Goal: Task Accomplishment & Management: Complete application form

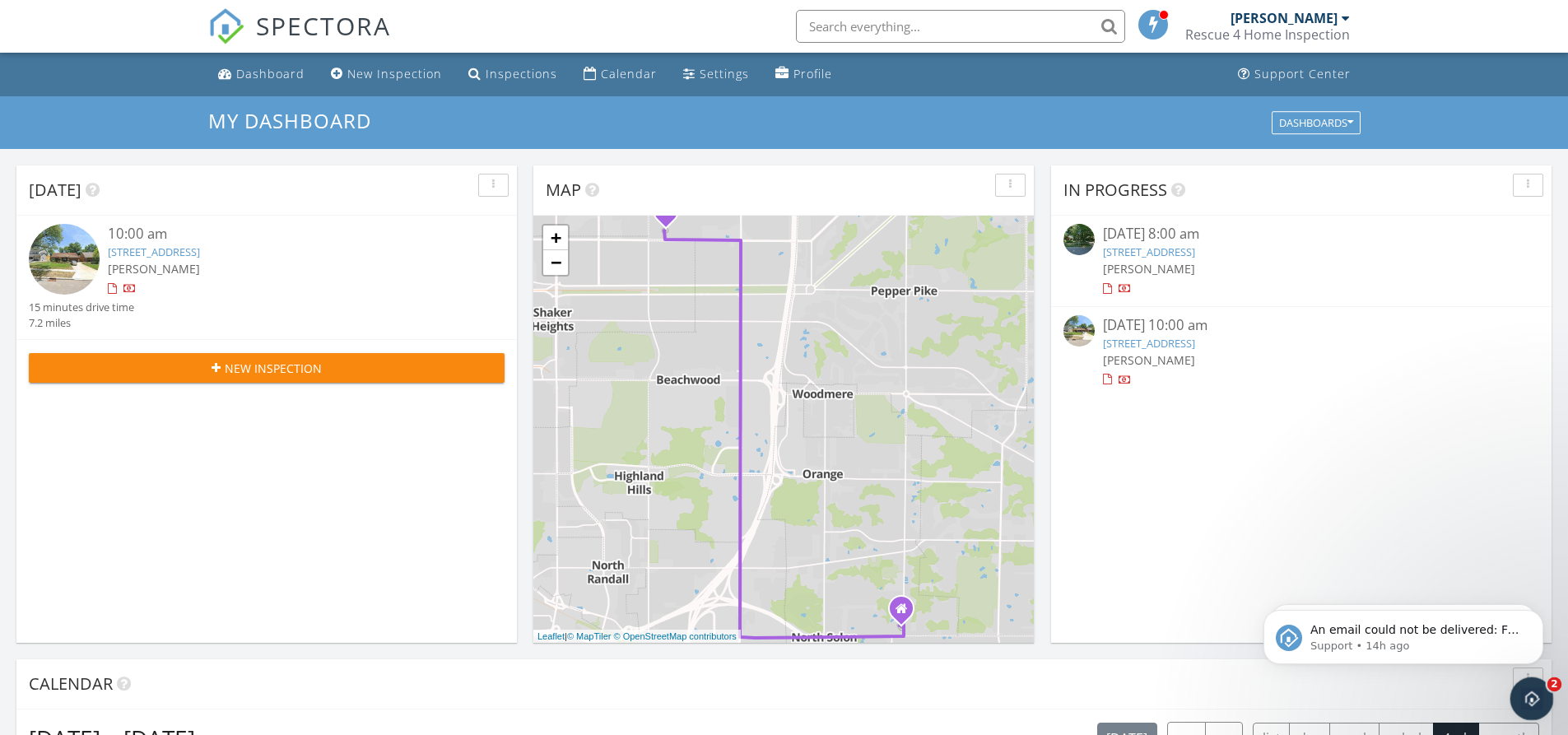
click at [1527, 704] on icon "Open Intercom Messenger" at bounding box center [1530, 696] width 28 height 28
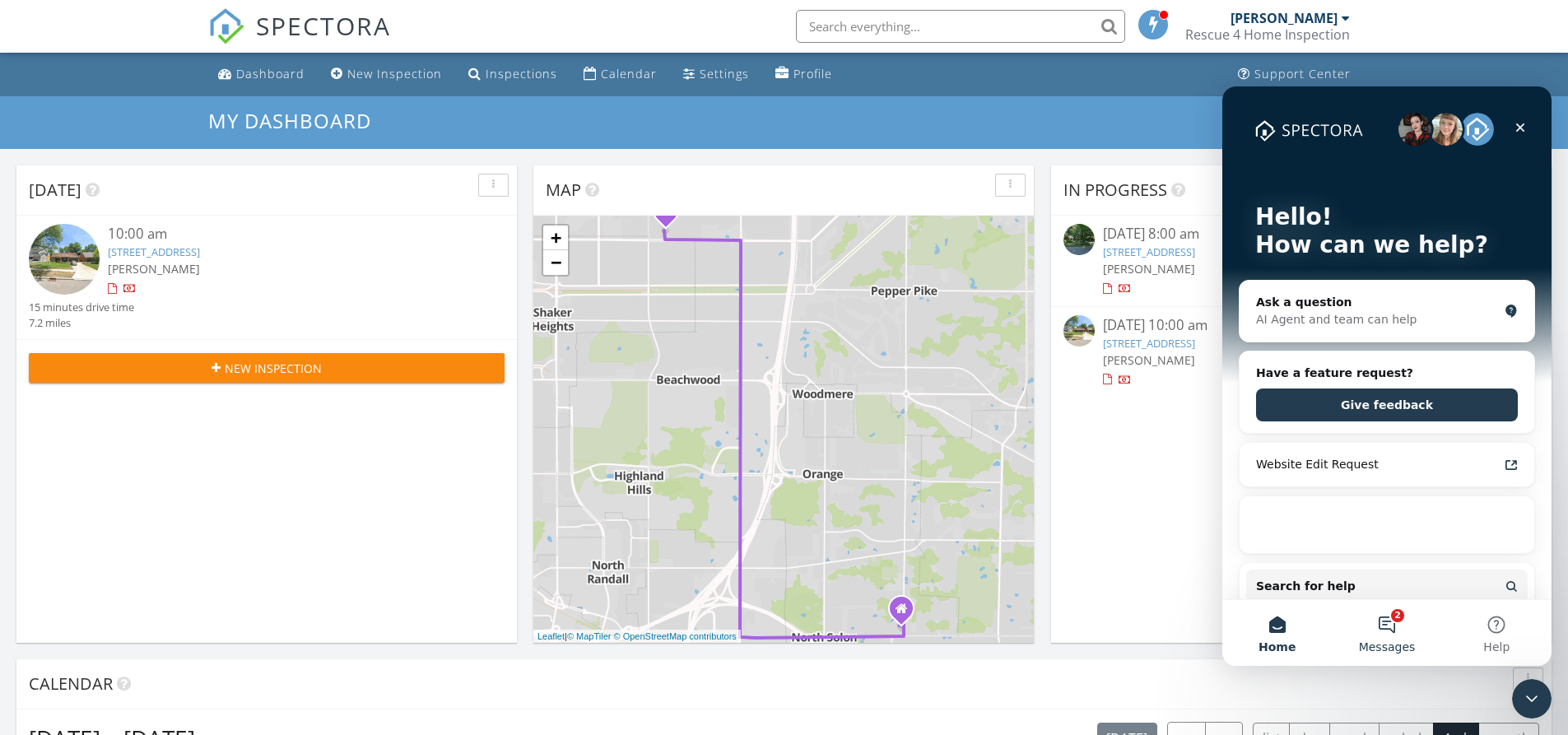
click at [1390, 631] on button "2 Messages" at bounding box center [1386, 633] width 109 height 65
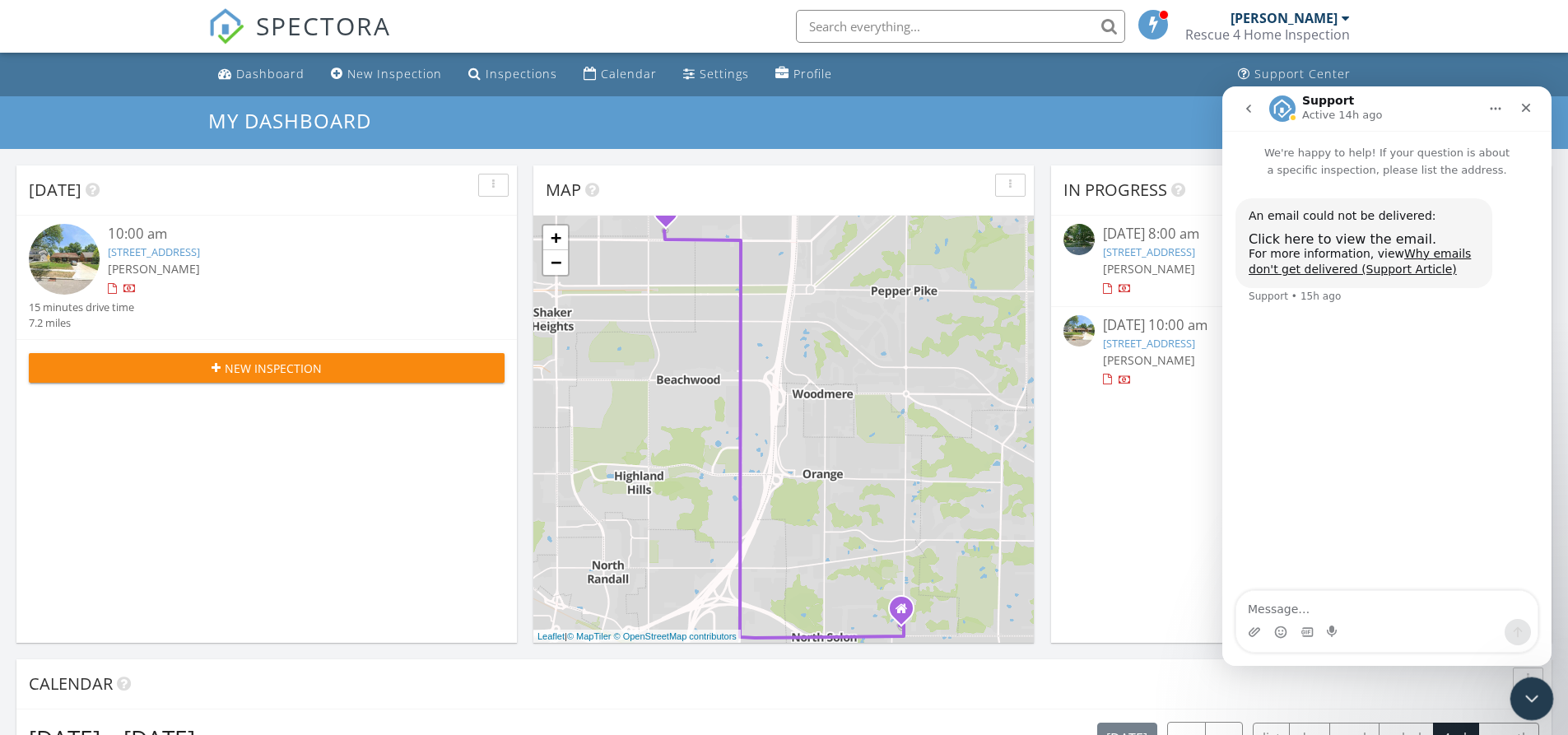
click at [1522, 701] on icon "Close Intercom Messenger" at bounding box center [1529, 696] width 20 height 20
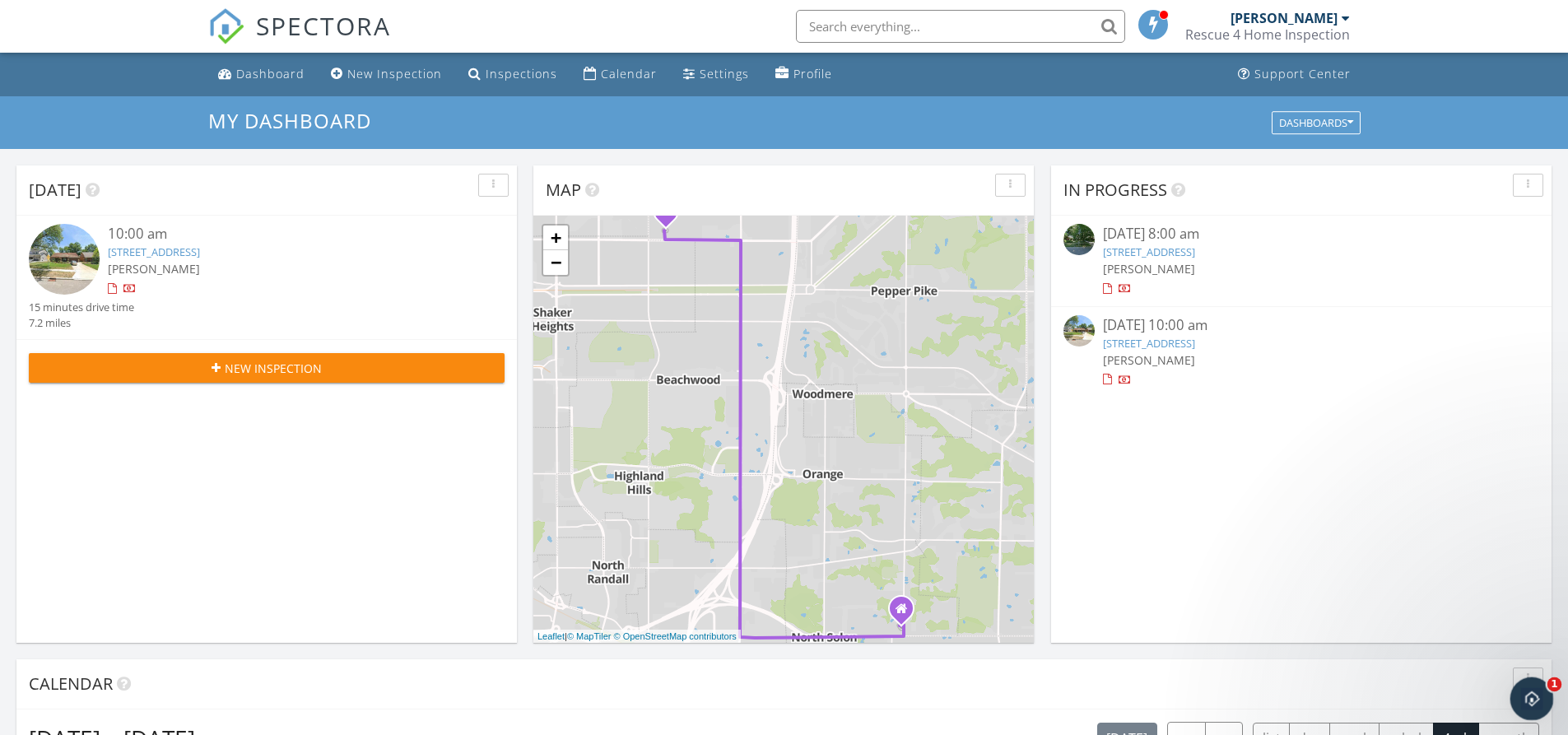
click at [1522, 701] on icon "Open Intercom Messenger" at bounding box center [1530, 696] width 28 height 28
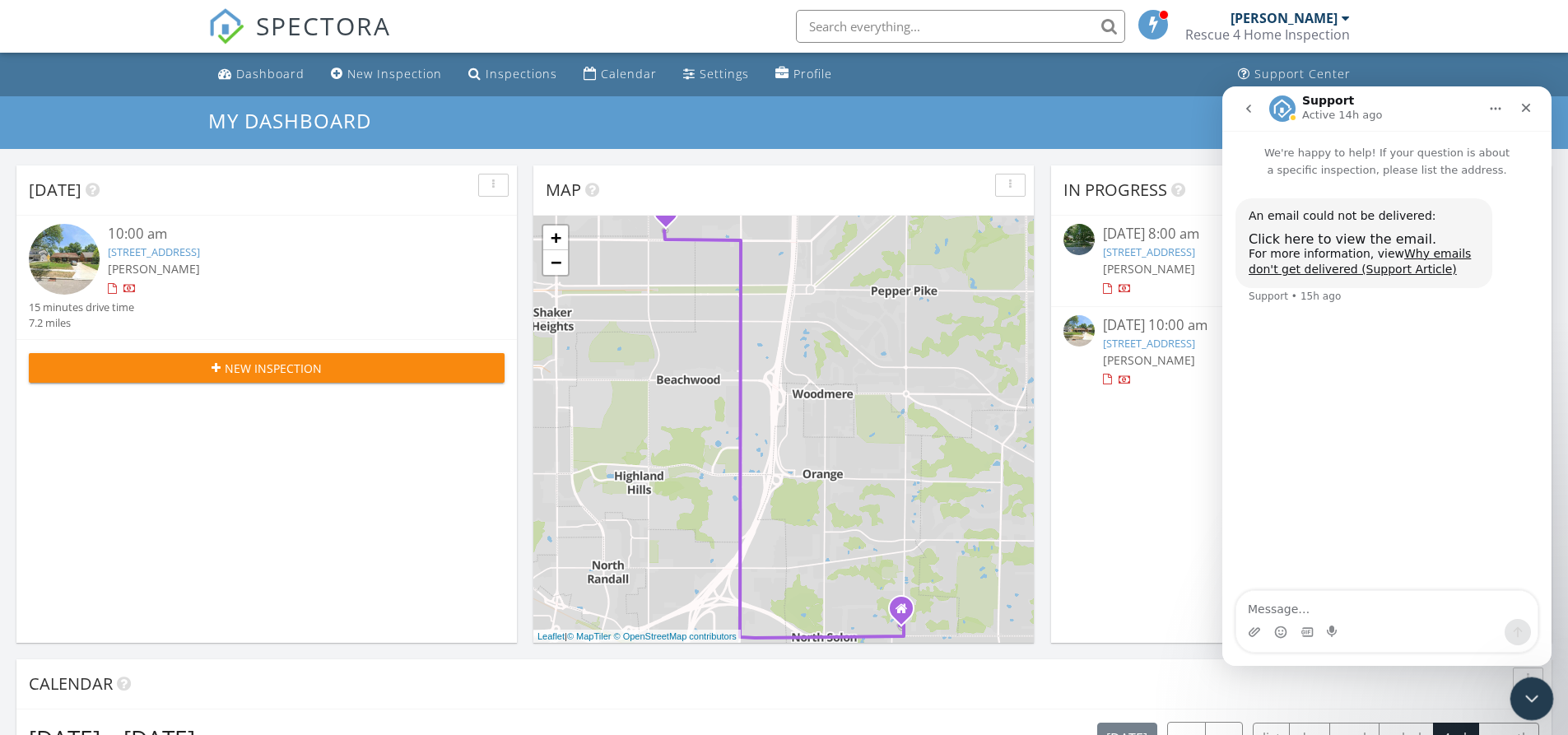
click at [1535, 685] on div "Close Intercom Messenger" at bounding box center [1530, 696] width 40 height 40
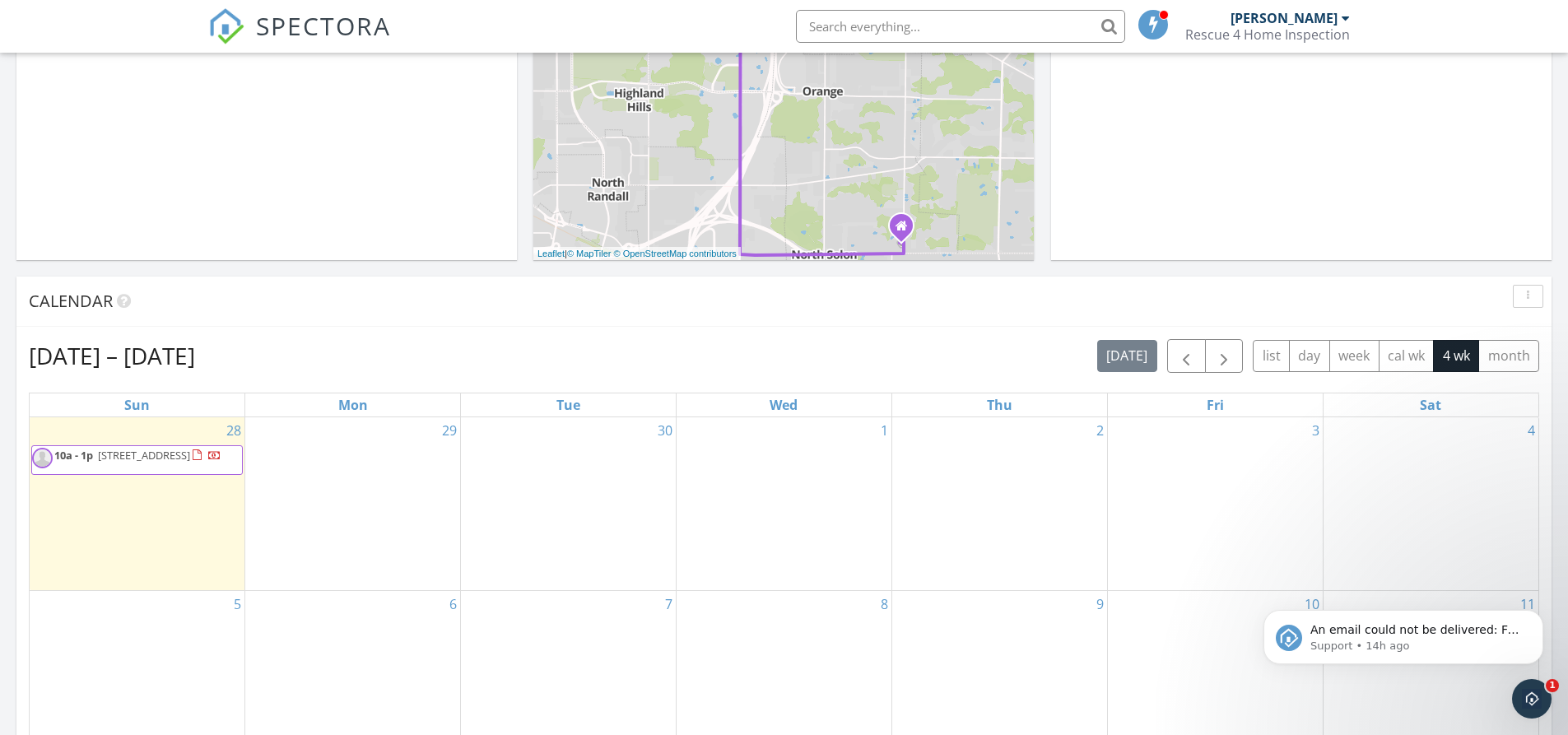
scroll to position [412, 0]
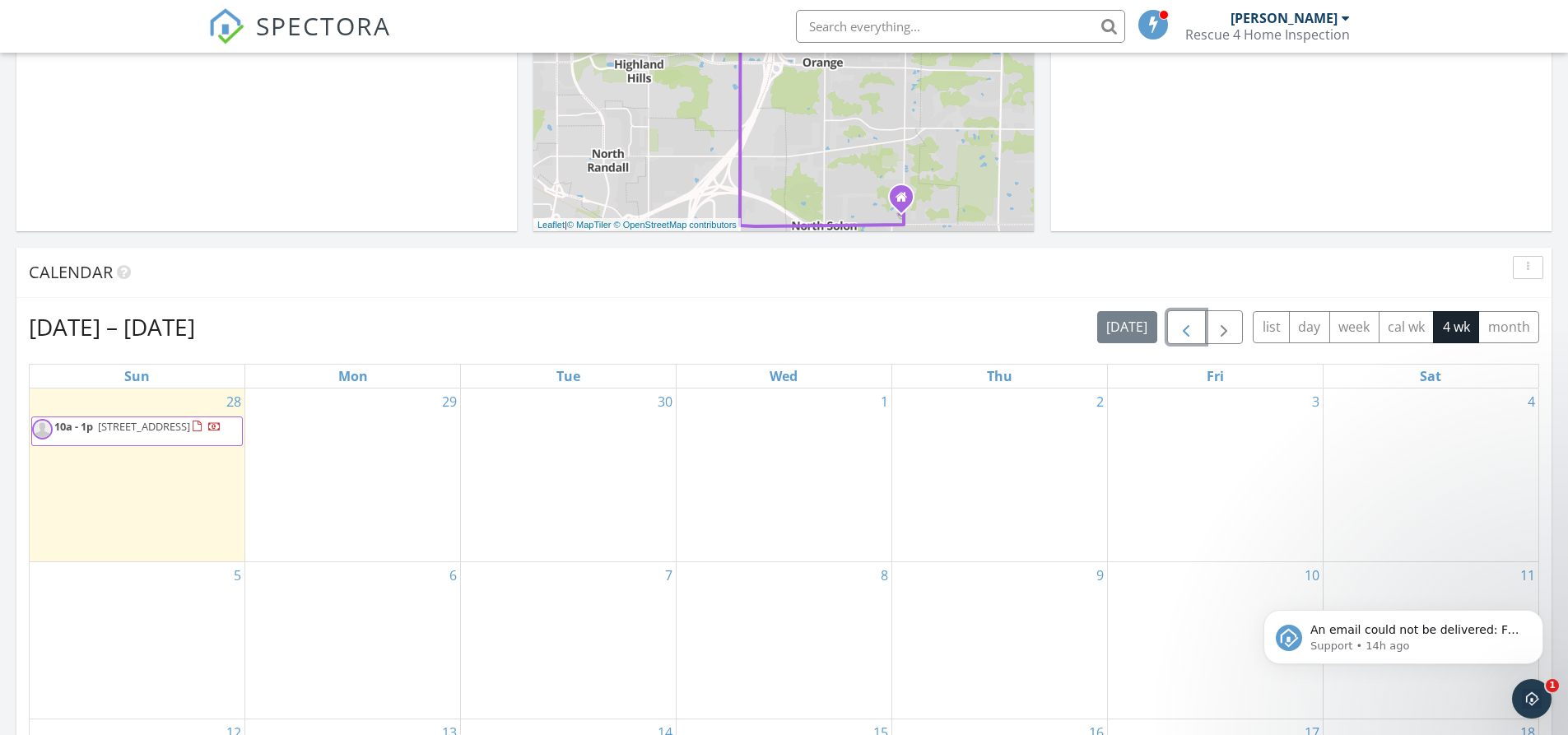
click at [1181, 328] on span "button" at bounding box center [1186, 327] width 20 height 20
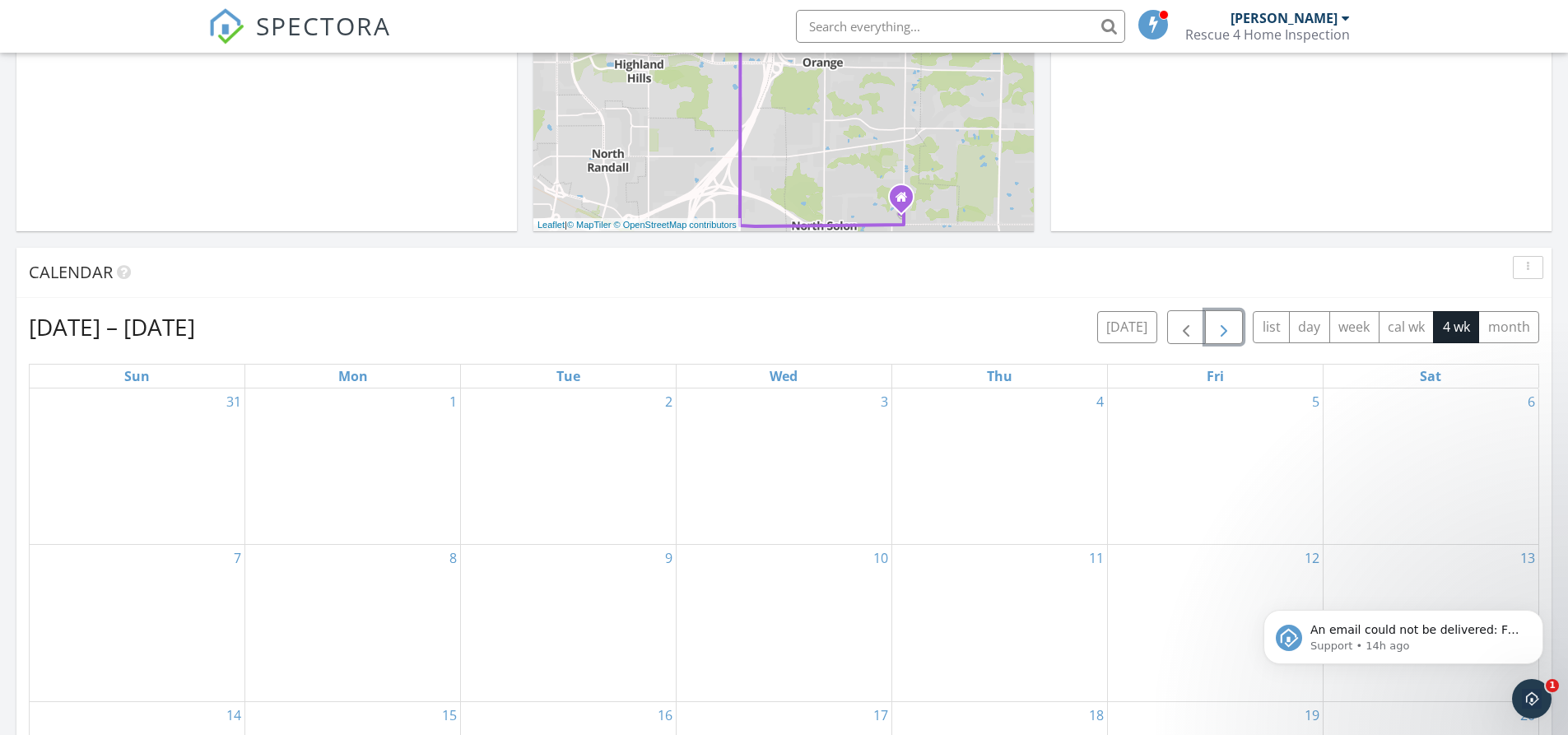
click at [1231, 329] on span "button" at bounding box center [1224, 327] width 20 height 20
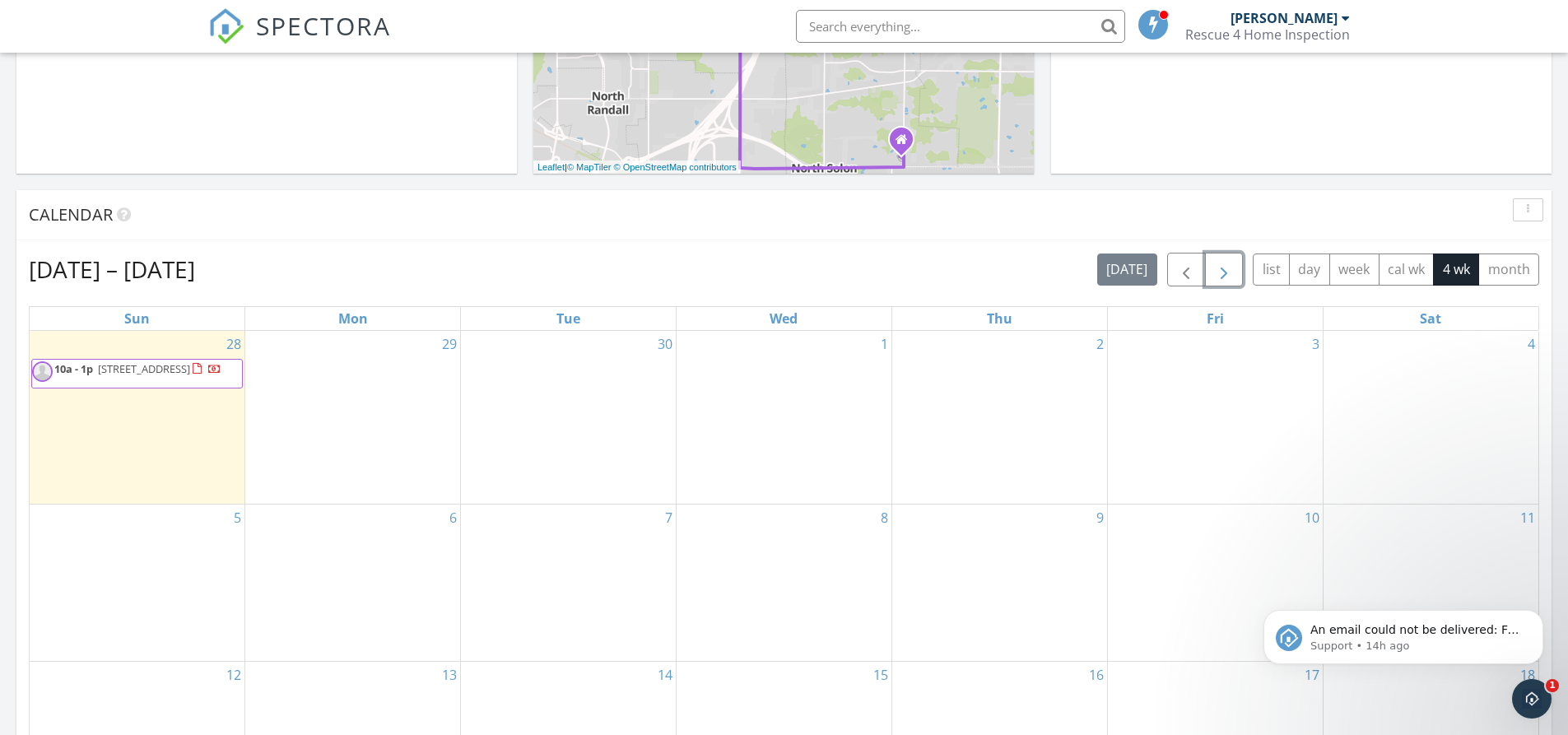
scroll to position [494, 0]
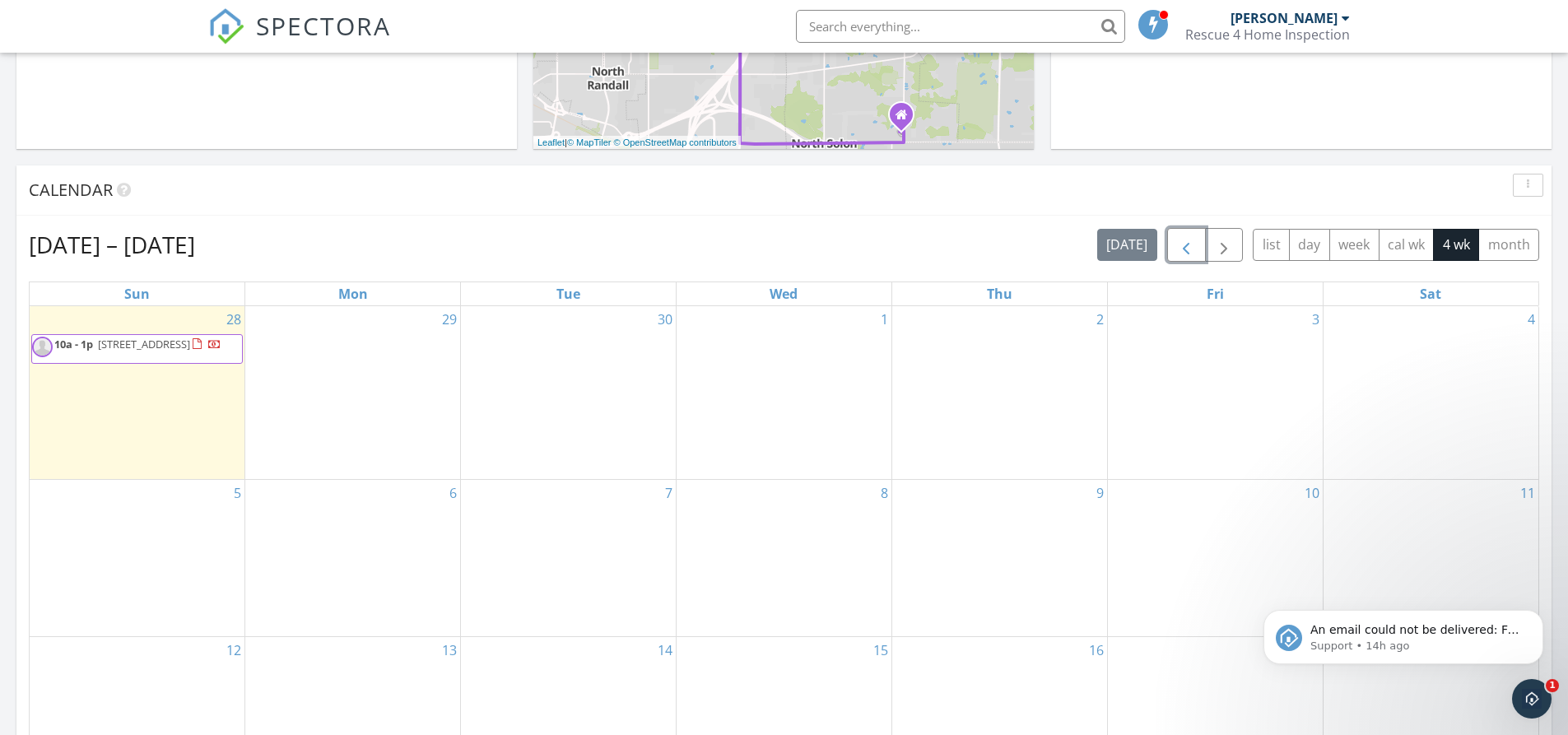
click at [1191, 248] on span "button" at bounding box center [1186, 245] width 20 height 20
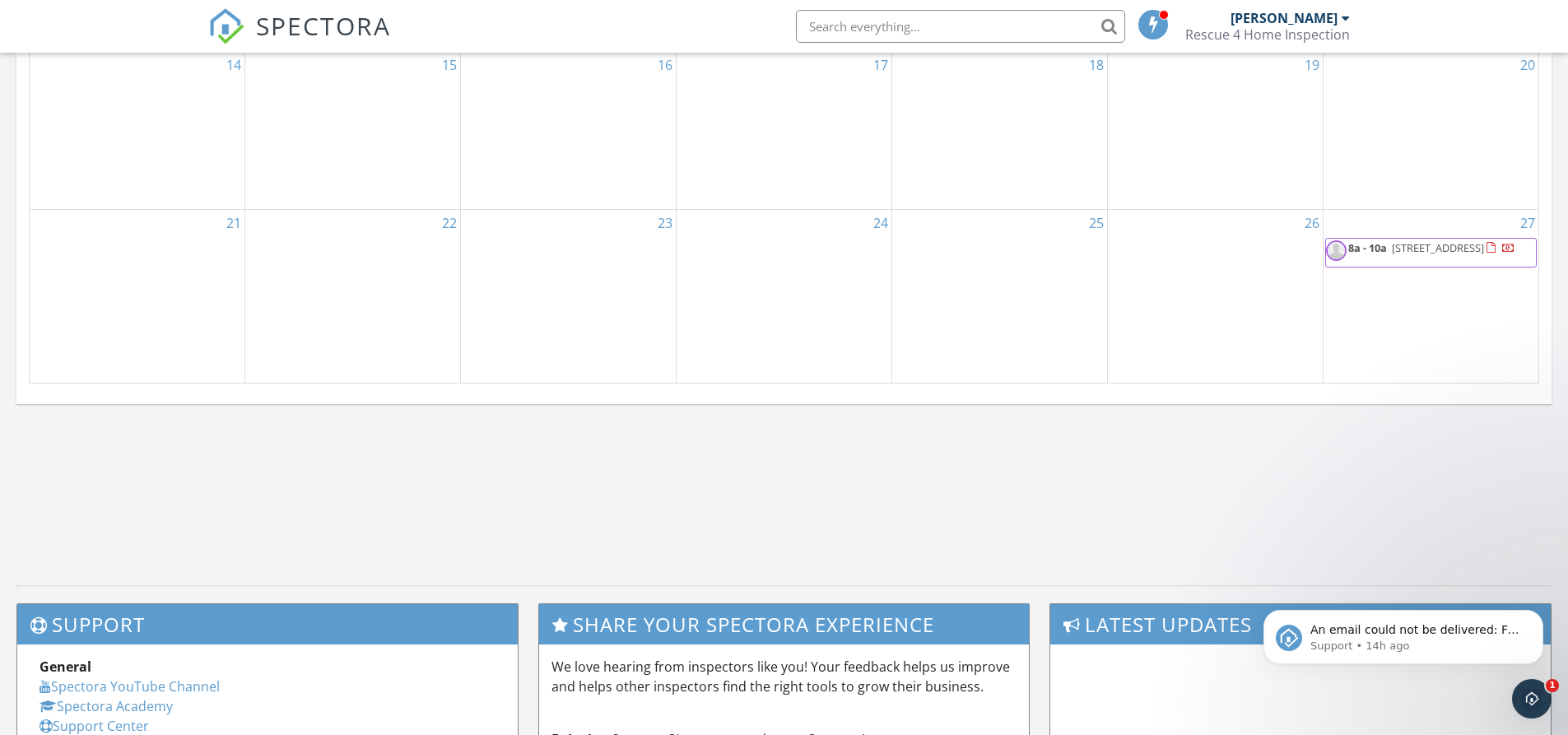
scroll to position [1070, 0]
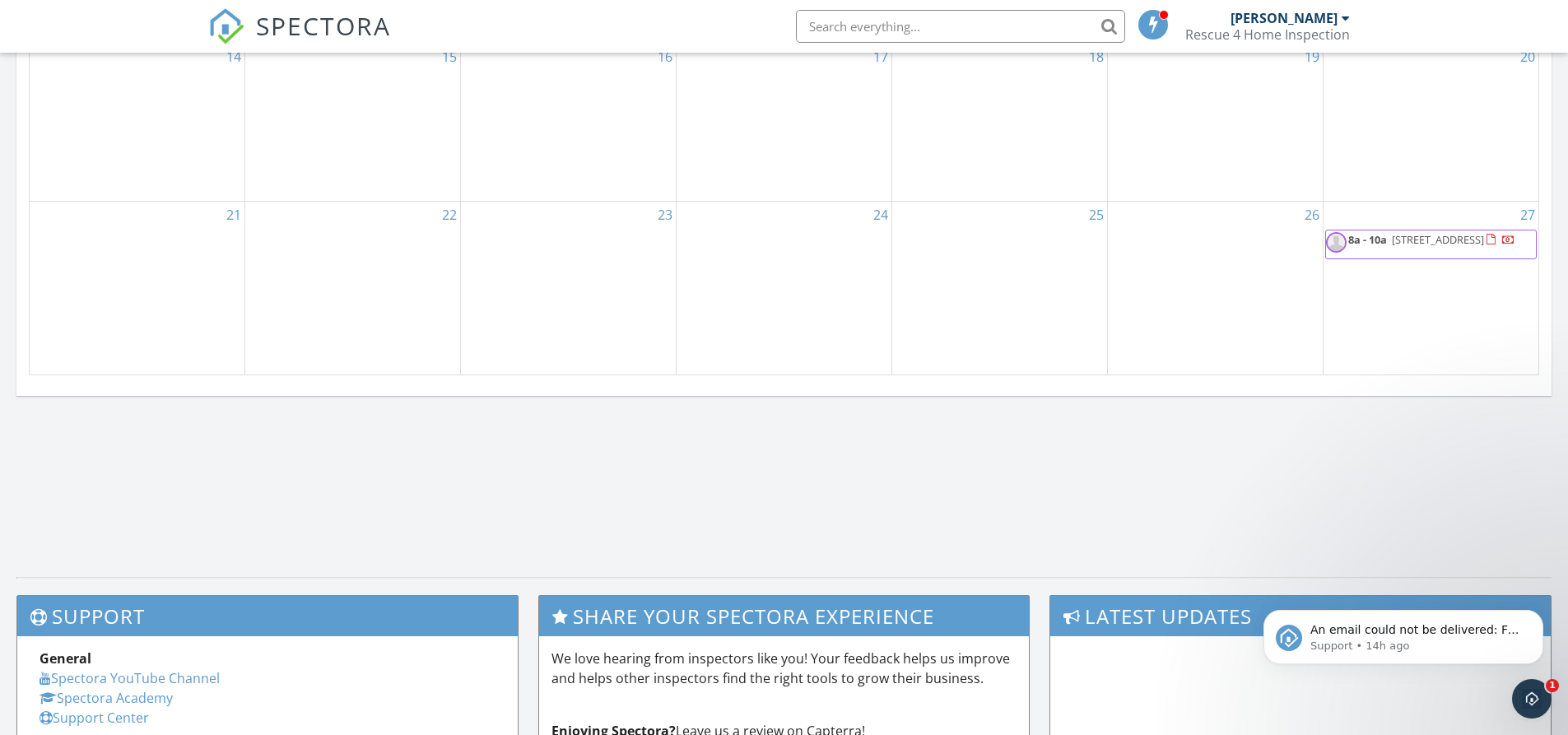
click at [1486, 243] on div at bounding box center [1493, 241] width 13 height 13
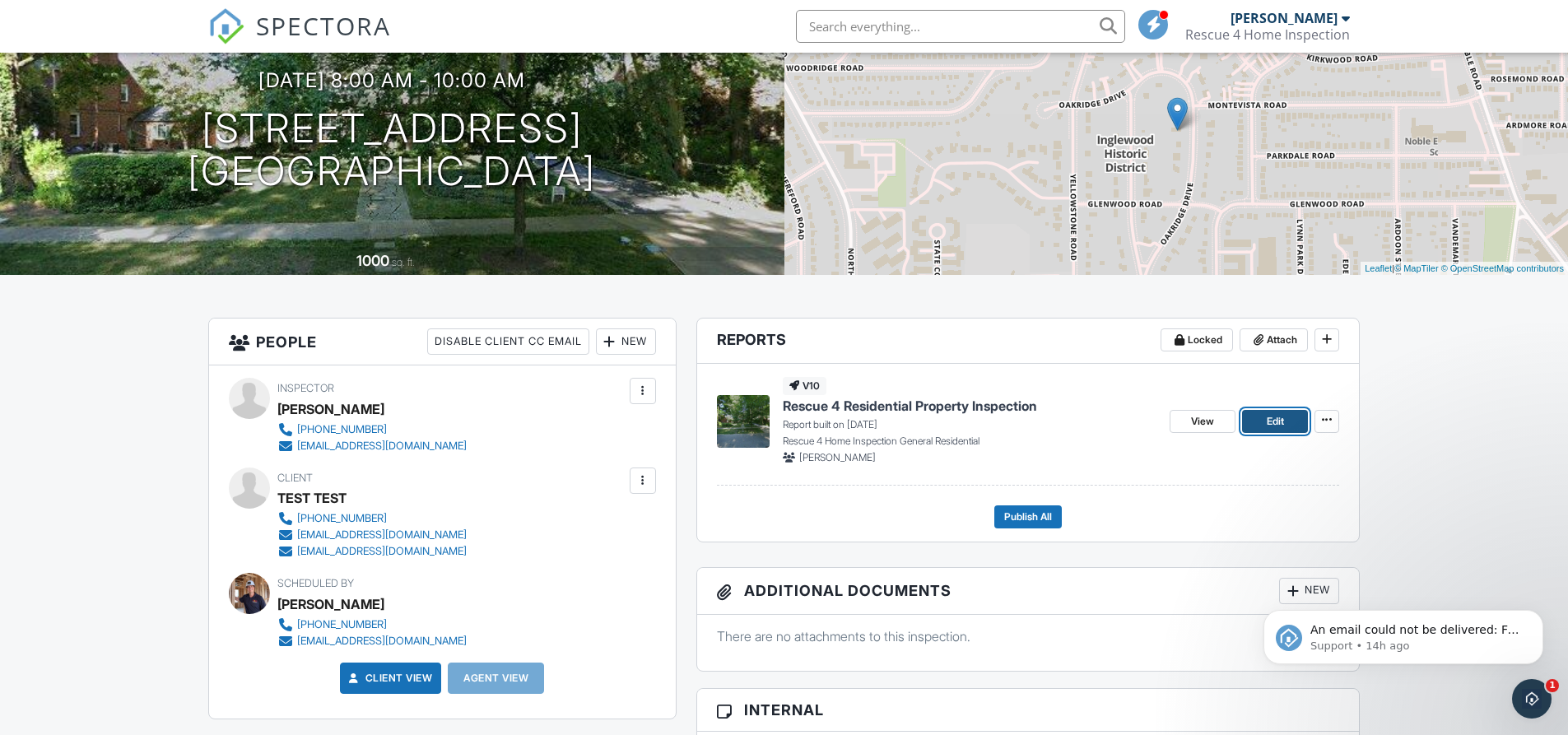
click at [1278, 417] on span "Edit" at bounding box center [1276, 421] width 17 height 16
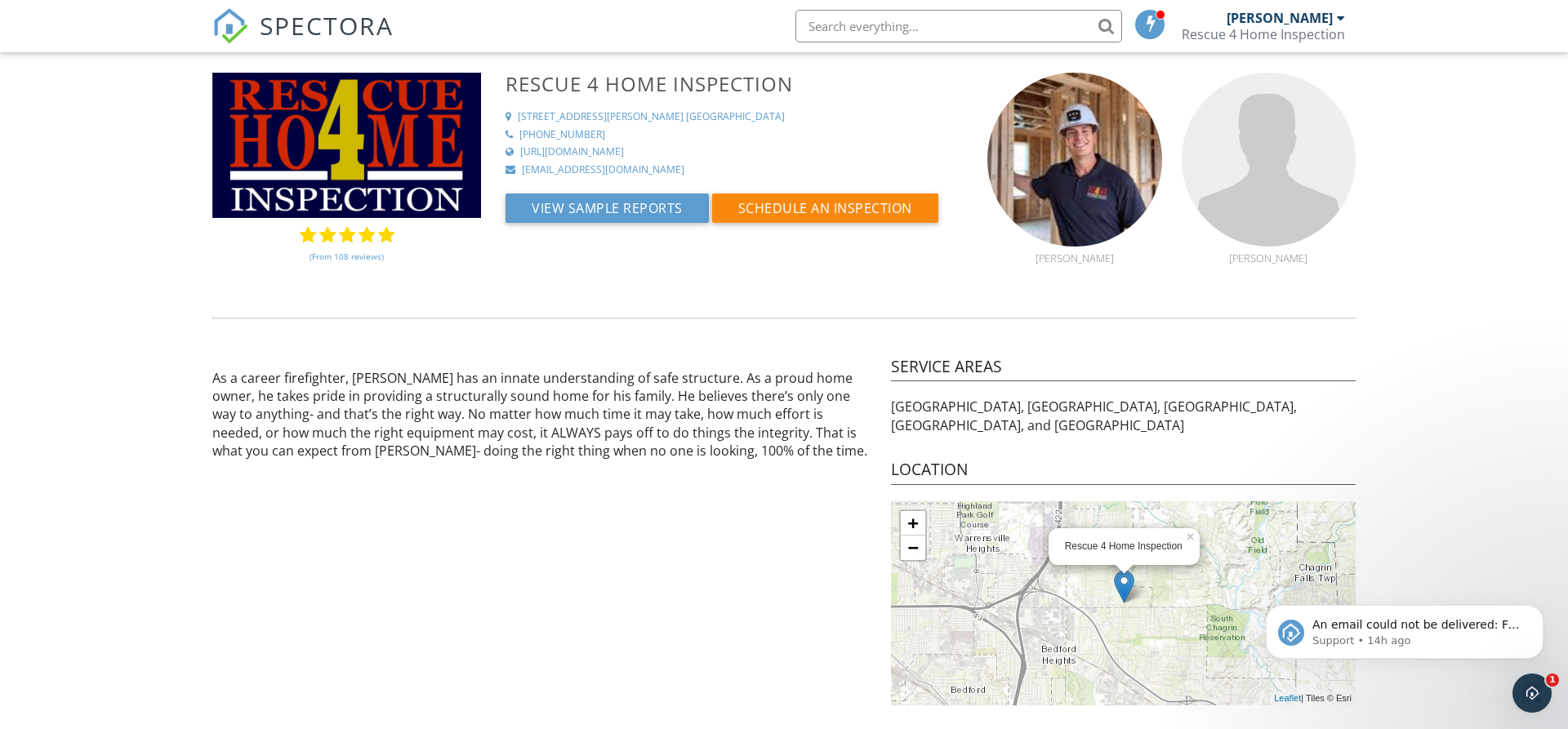
click at [281, 24] on span "SPECTORA" at bounding box center [327, 25] width 134 height 34
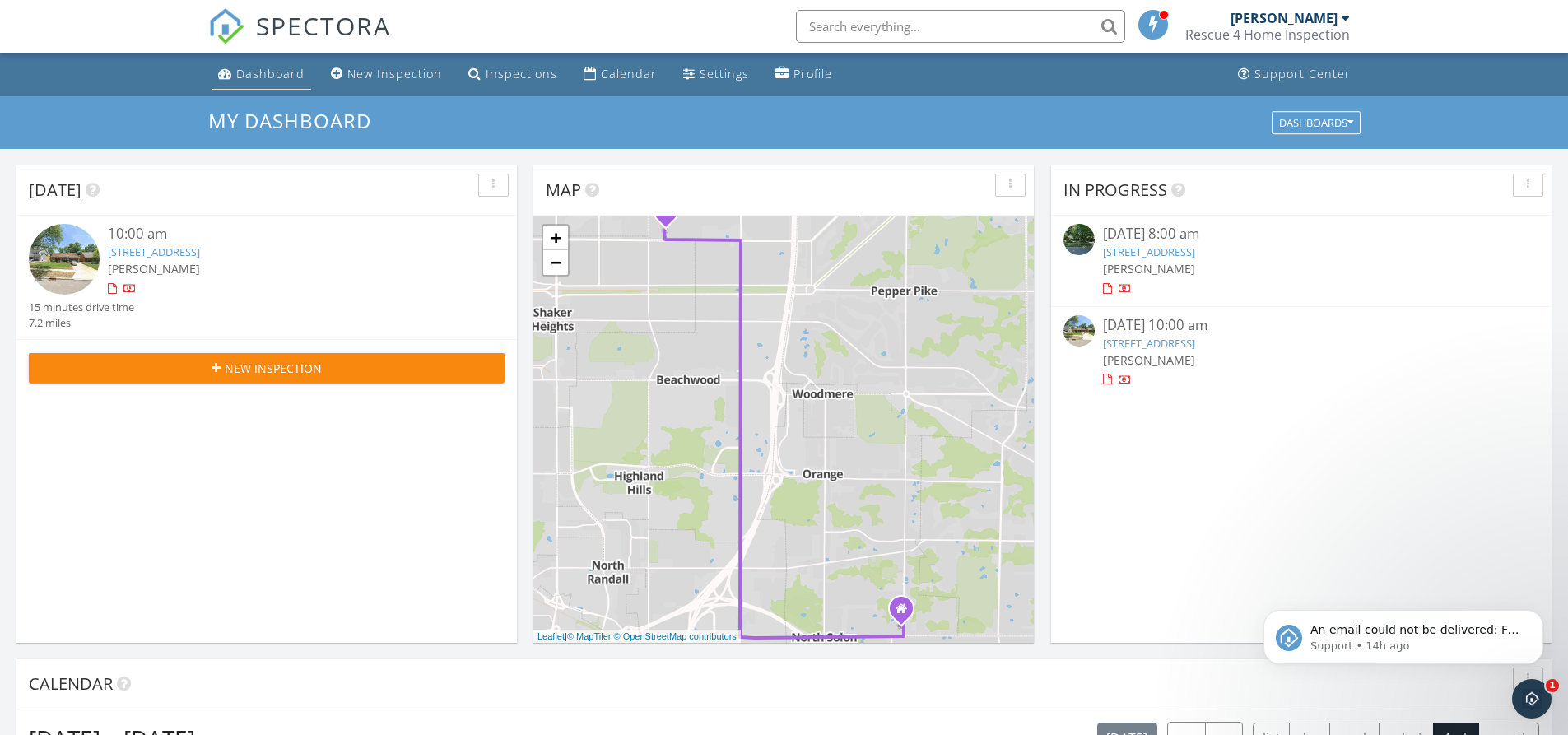
click at [257, 72] on div "Dashboard" at bounding box center [270, 73] width 68 height 15
click at [1351, 119] on icon "button" at bounding box center [1351, 122] width 6 height 11
click at [794, 67] on div "Profile" at bounding box center [813, 73] width 39 height 15
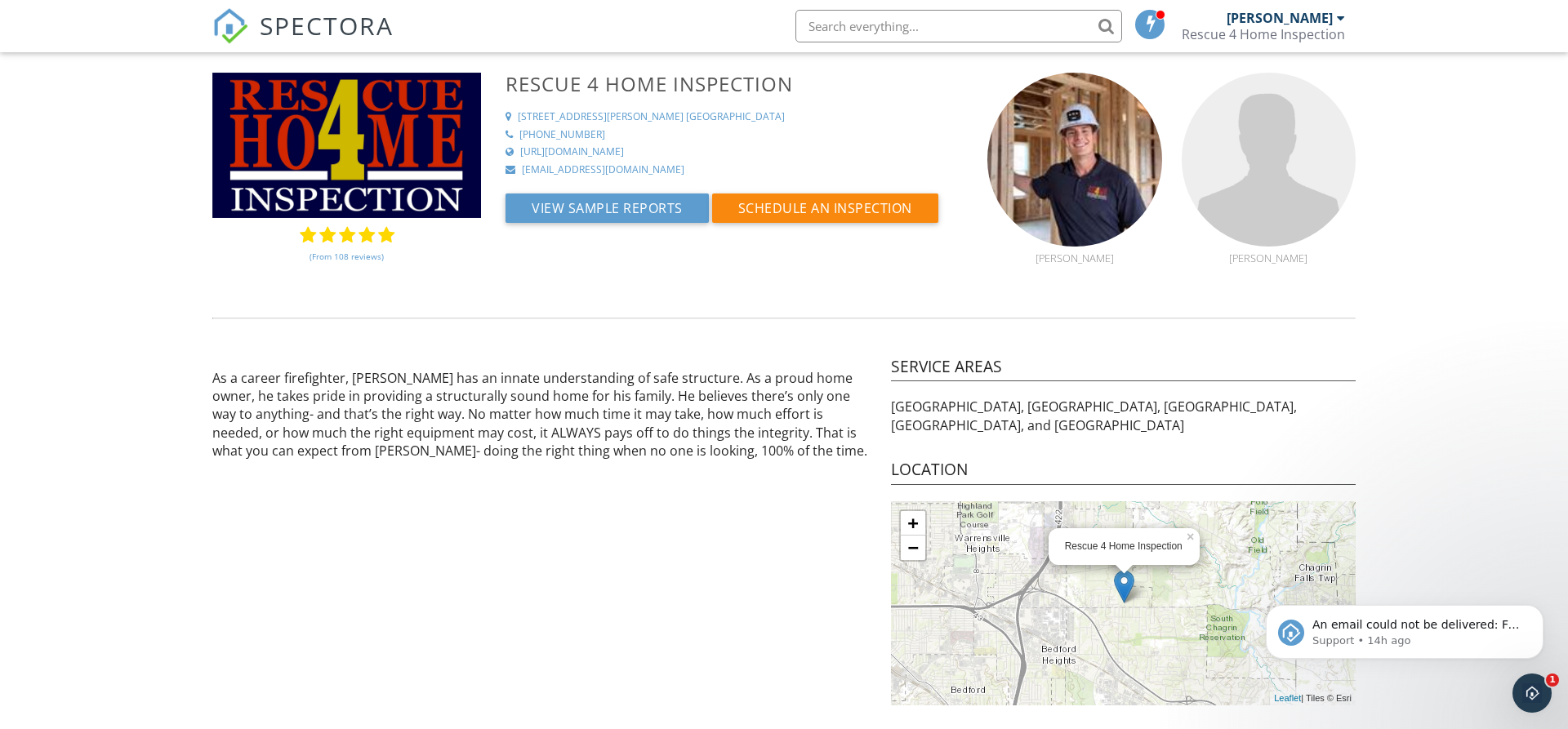
click at [307, 32] on span "SPECTORA" at bounding box center [327, 25] width 134 height 34
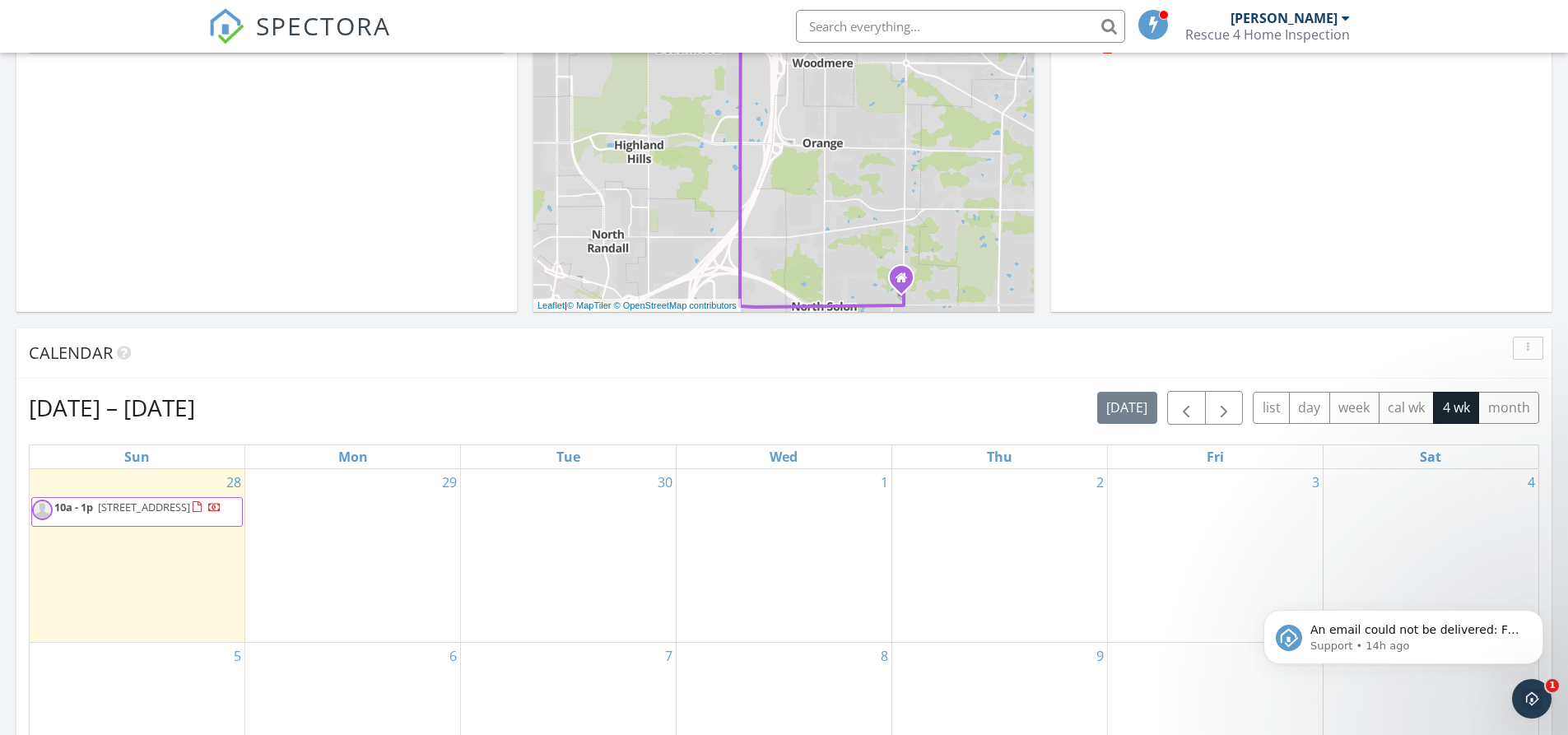
scroll to position [329, 0]
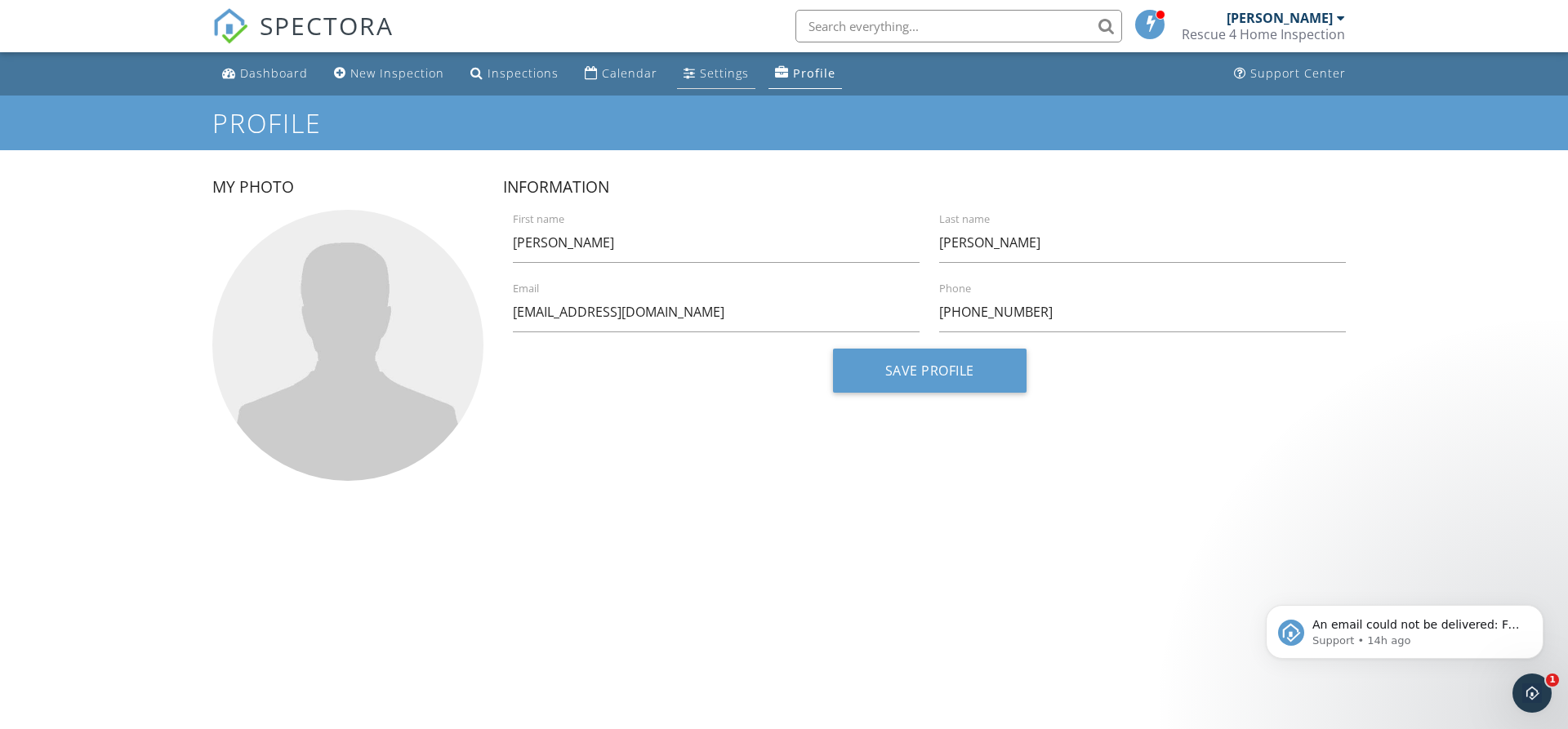
click at [712, 76] on div "Settings" at bounding box center [725, 72] width 49 height 15
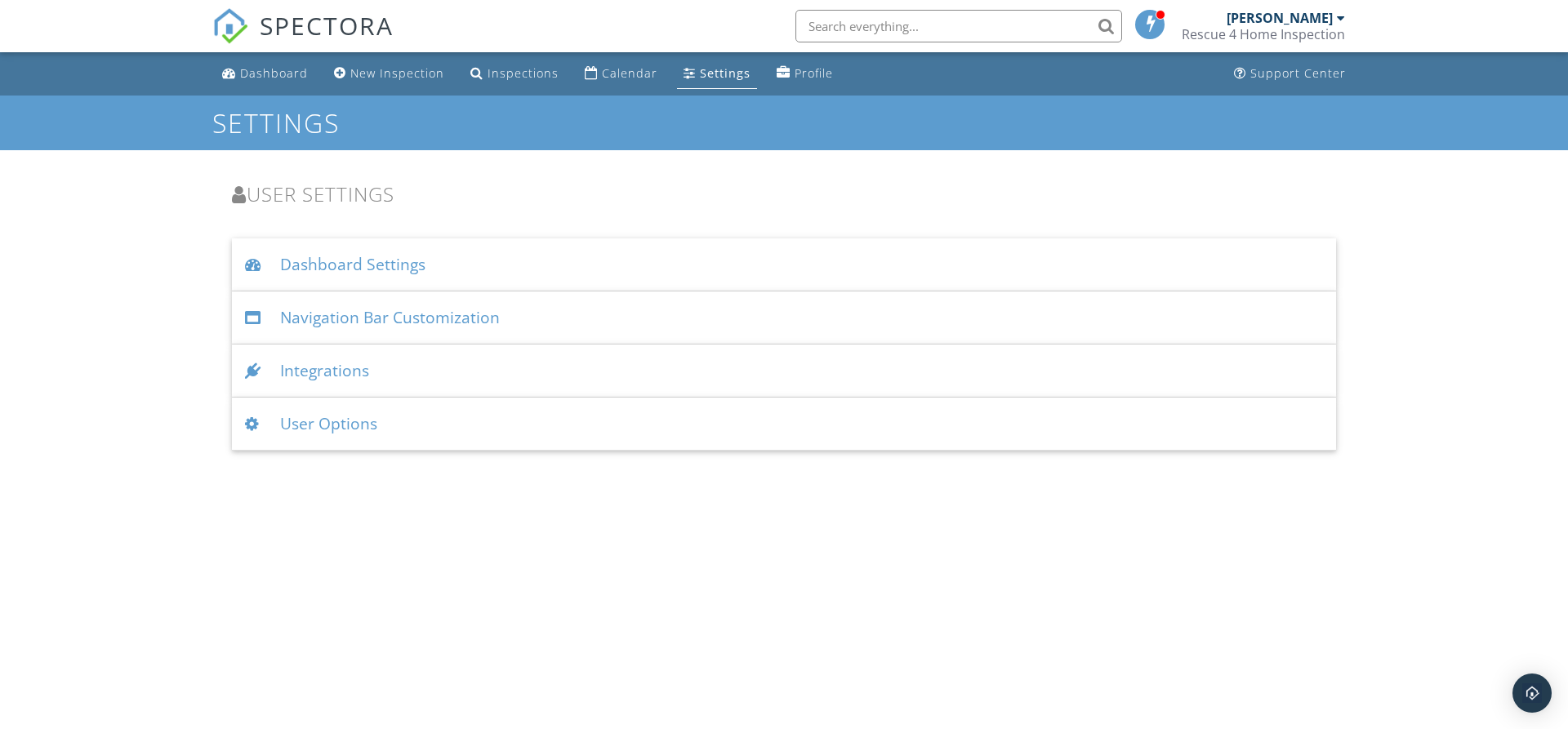
click at [381, 260] on div "Dashboard Settings" at bounding box center [783, 264] width 1104 height 53
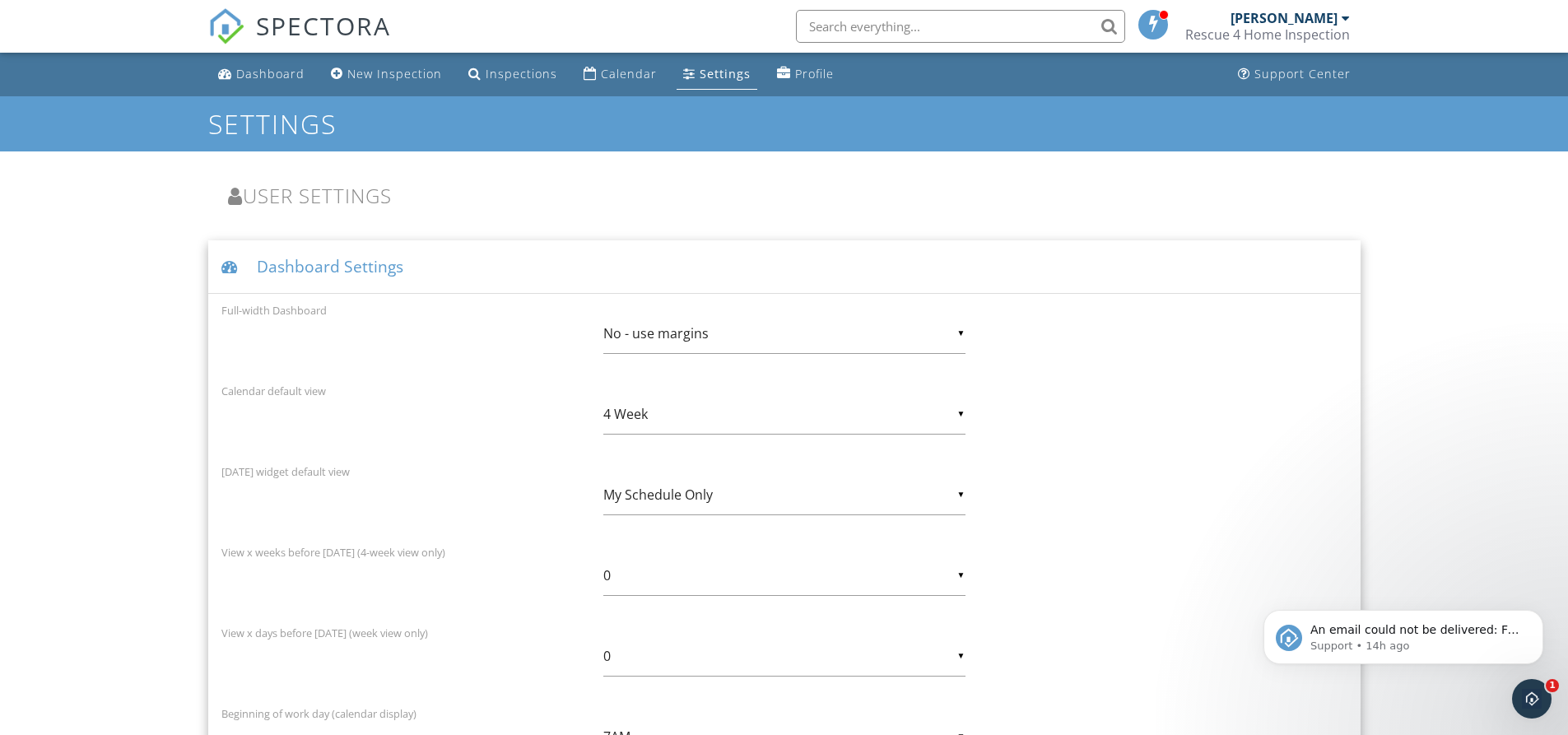
click at [384, 262] on div "Dashboard Settings" at bounding box center [784, 266] width 1153 height 53
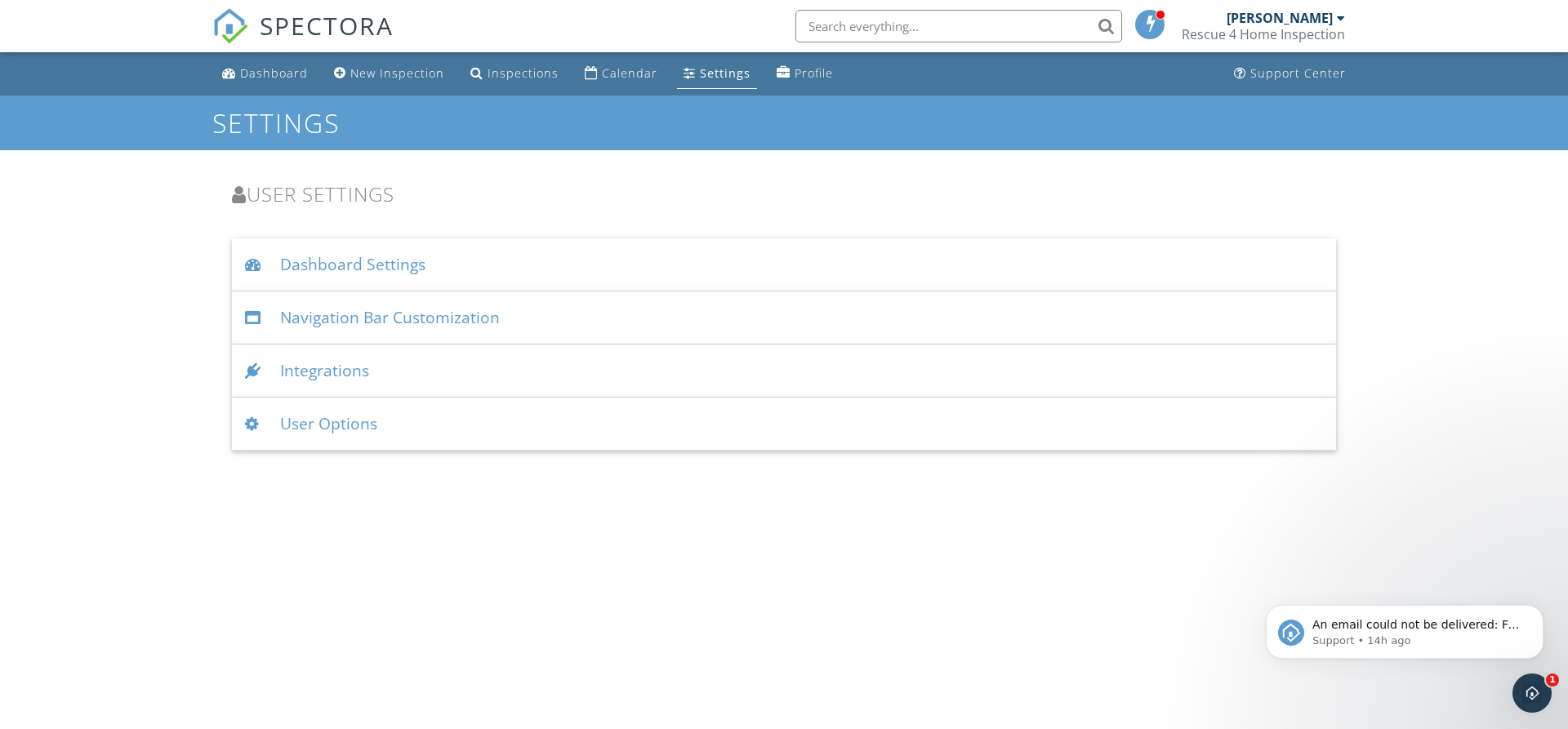
click at [377, 316] on div "Navigation Bar Customization" at bounding box center [783, 318] width 1104 height 53
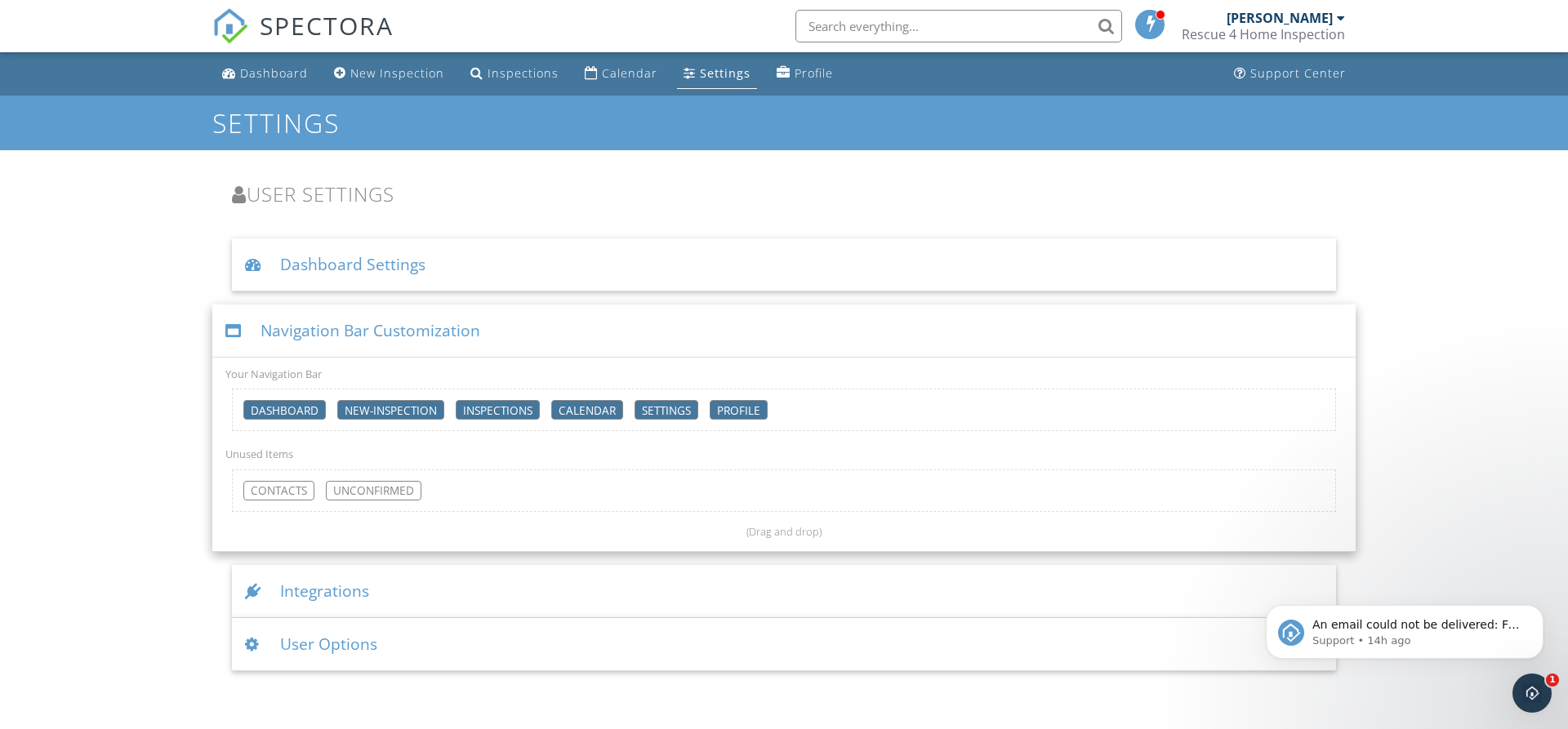
click at [377, 316] on div "Navigation Bar Customization" at bounding box center [784, 331] width 1144 height 53
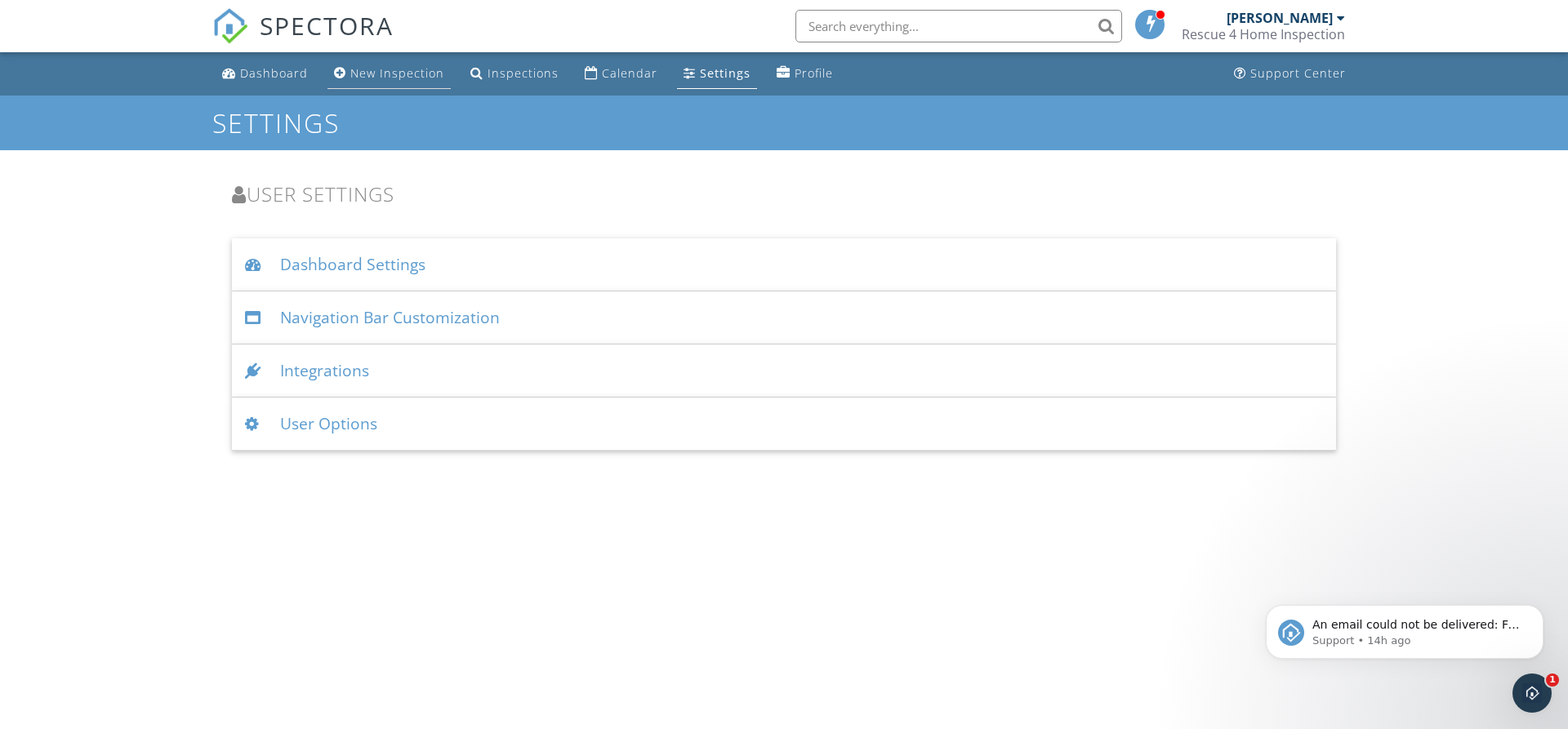
click at [351, 73] on div "New Inspection" at bounding box center [397, 72] width 94 height 15
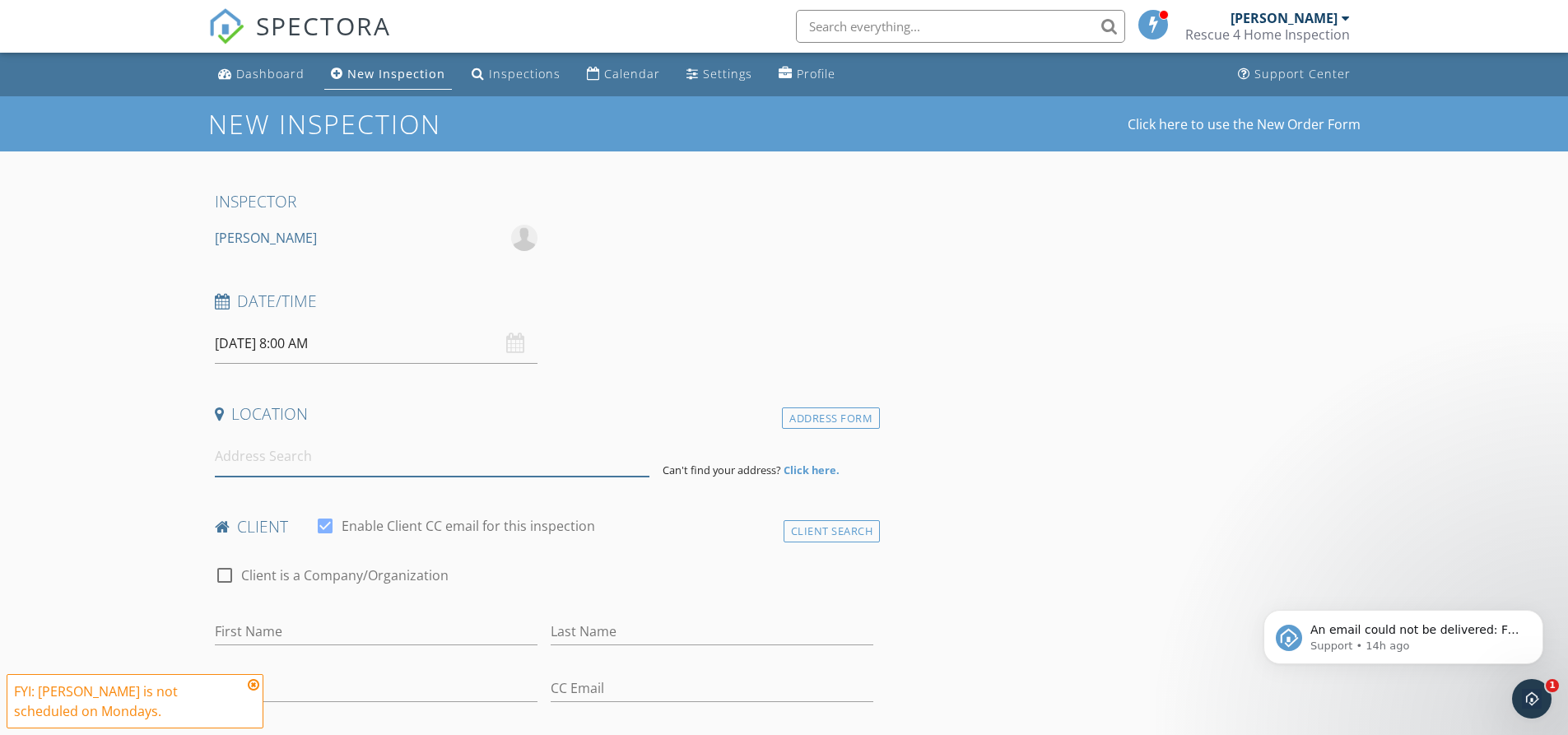
click at [309, 460] on input at bounding box center [433, 456] width 434 height 41
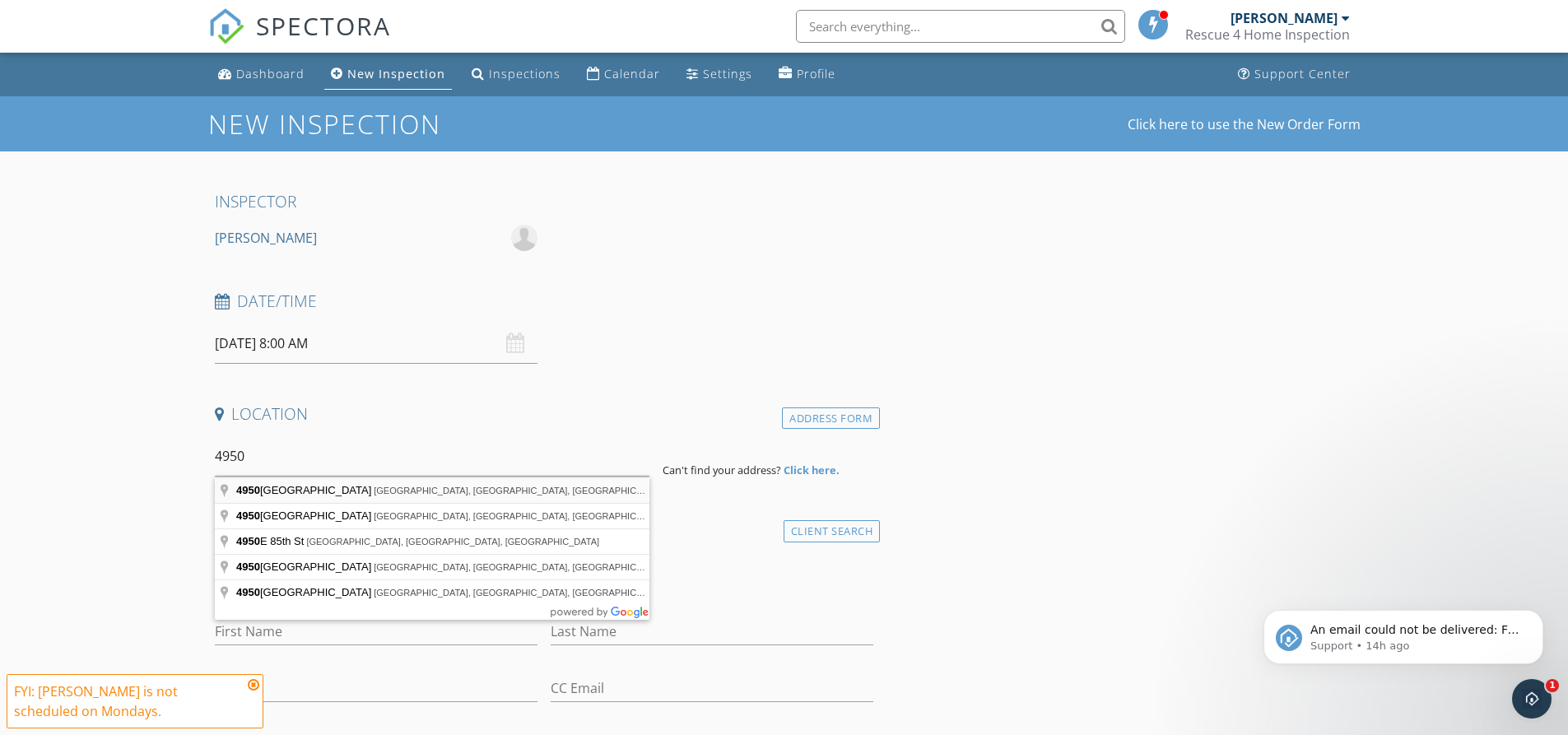
type input "[STREET_ADDRESS]"
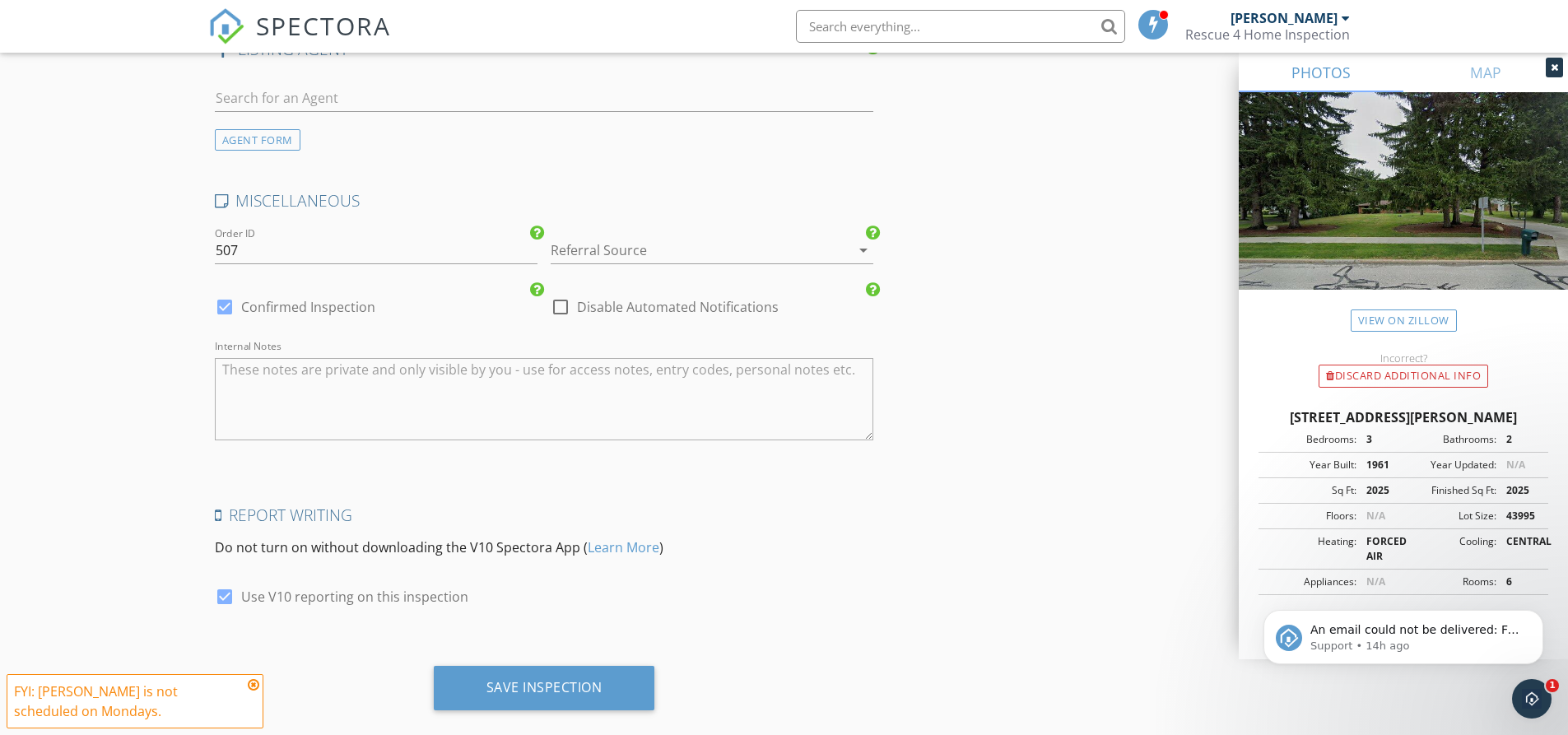
scroll to position [2035, 0]
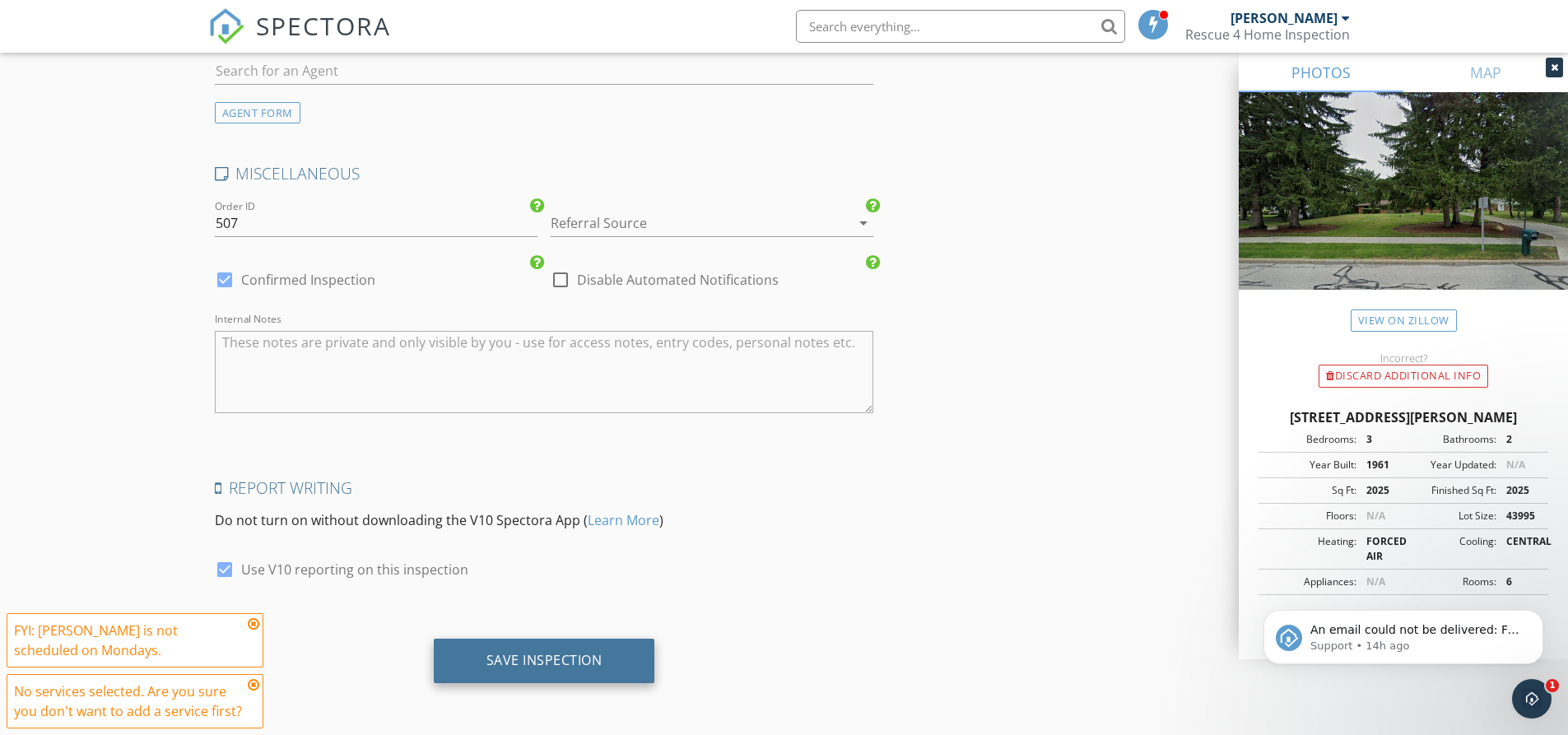
click at [524, 652] on div "Save Inspection" at bounding box center [544, 659] width 116 height 16
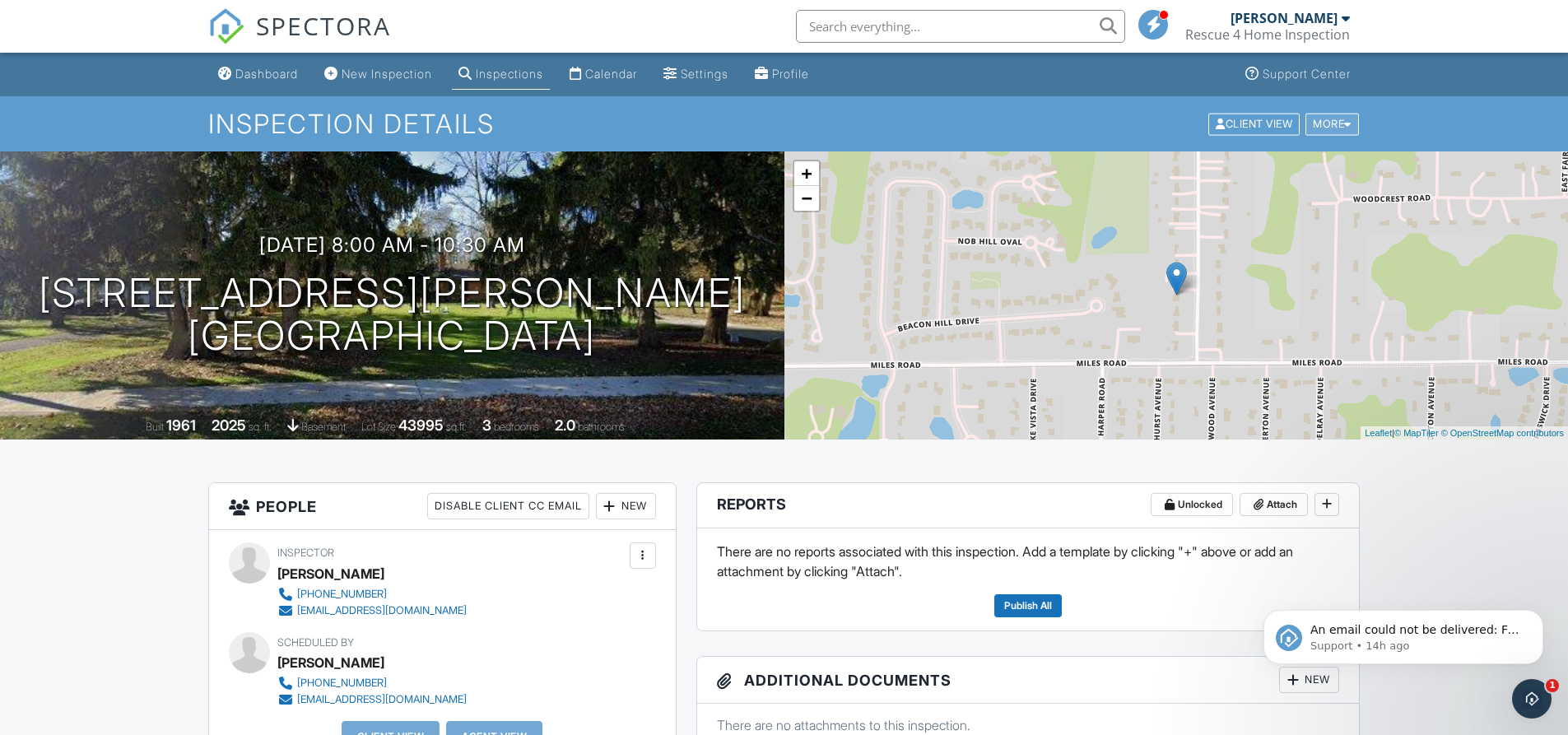
click at [1349, 126] on div at bounding box center [1348, 123] width 8 height 10
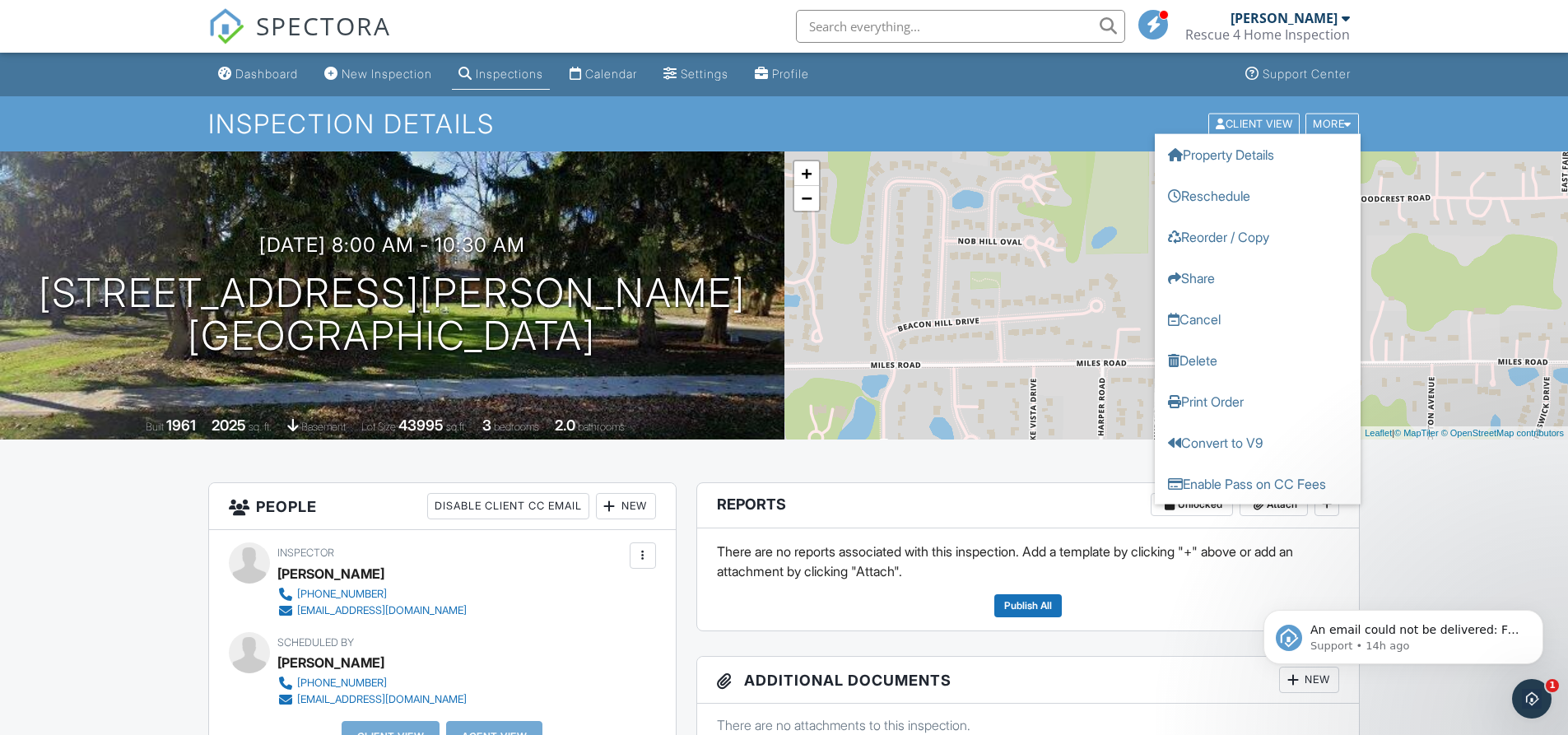
click at [1413, 112] on div "Inspection Details Client View More Property Details Reschedule Reorder / Copy …" at bounding box center [784, 124] width 1568 height 55
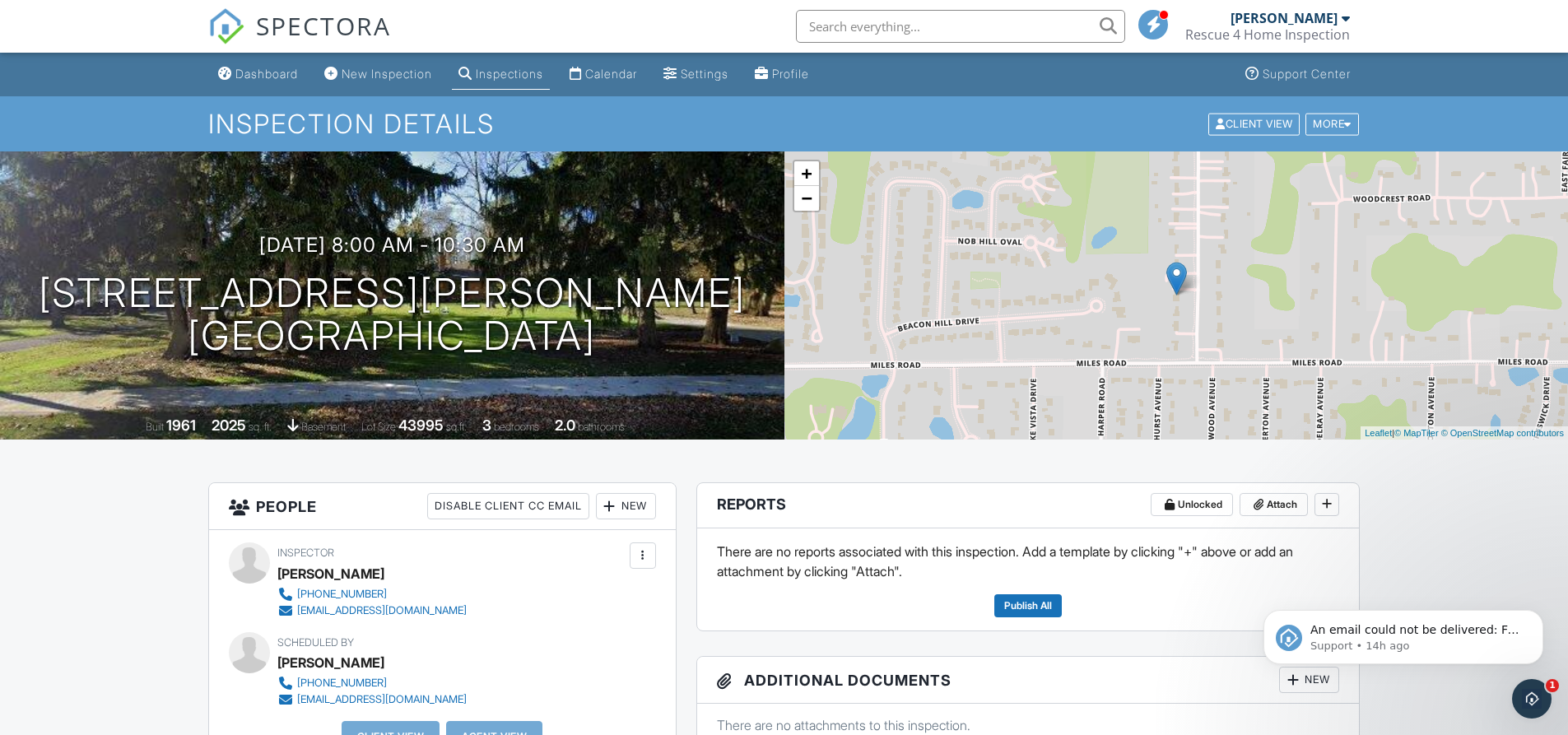
click at [1337, 22] on div "[PERSON_NAME]" at bounding box center [1283, 17] width 107 height 16
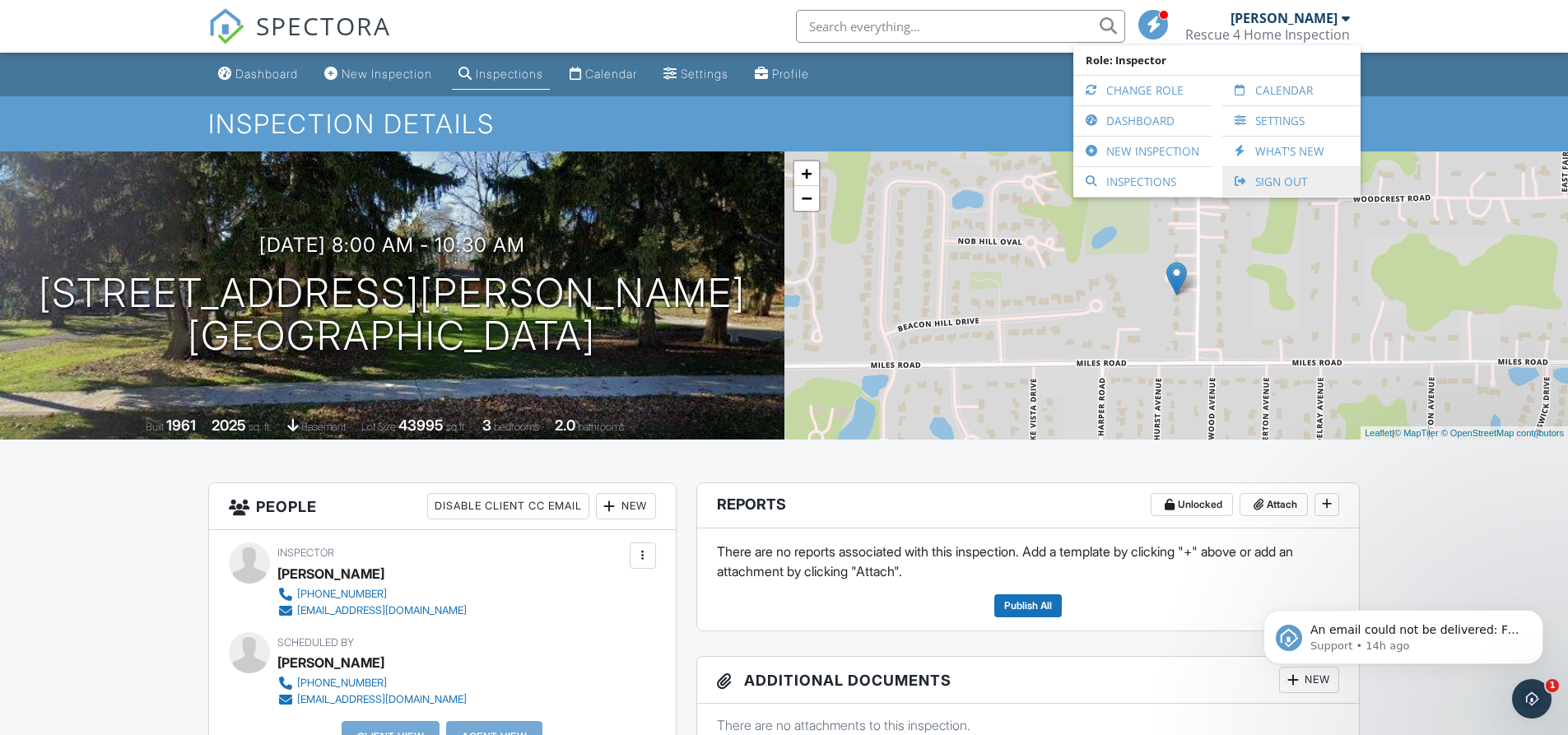
click at [1267, 181] on link "Sign Out" at bounding box center [1291, 181] width 121 height 29
